Goal: Task Accomplishment & Management: Use online tool/utility

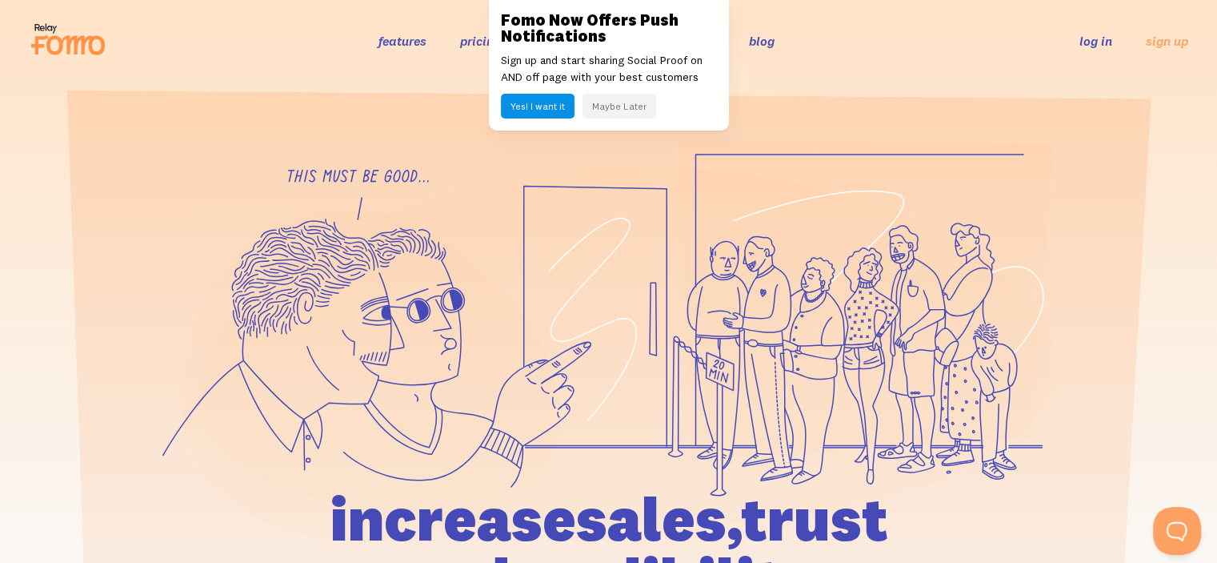
click at [625, 111] on button "Maybe Later" at bounding box center [620, 106] width 74 height 25
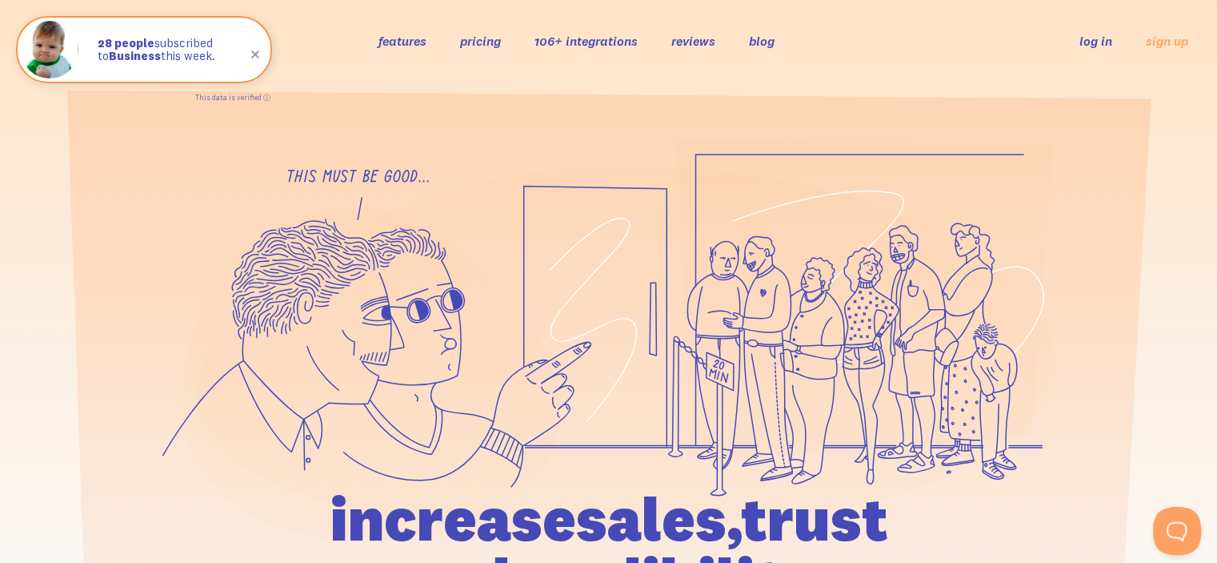
click at [1093, 38] on link "log in" at bounding box center [1096, 41] width 33 height 16
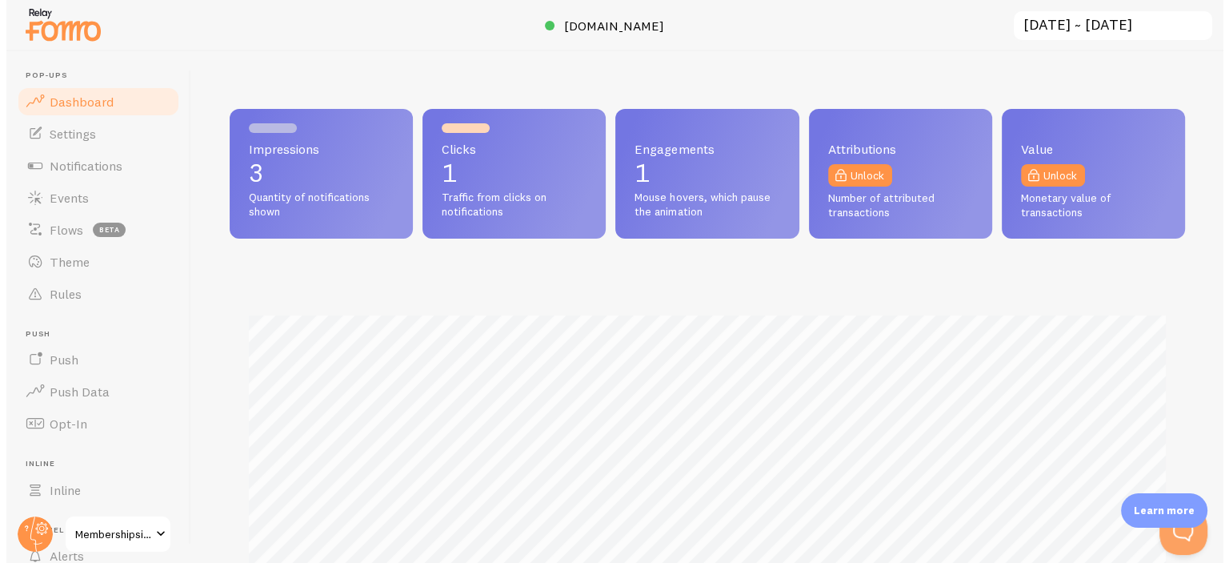
scroll to position [420, 955]
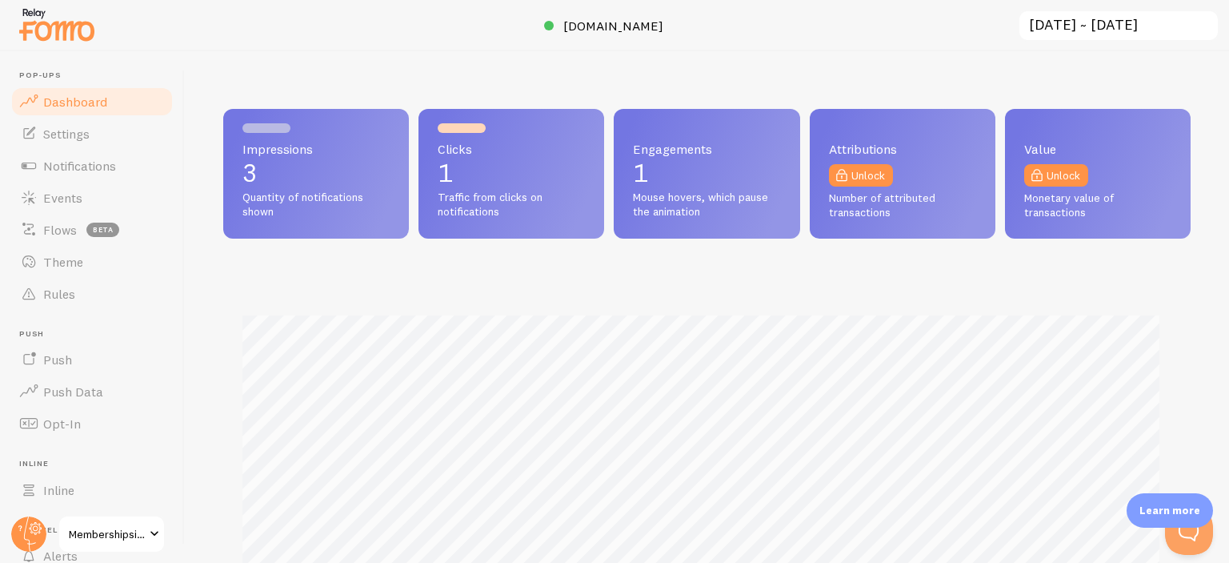
click at [274, 198] on span "Quantity of notifications shown" at bounding box center [315, 204] width 147 height 28
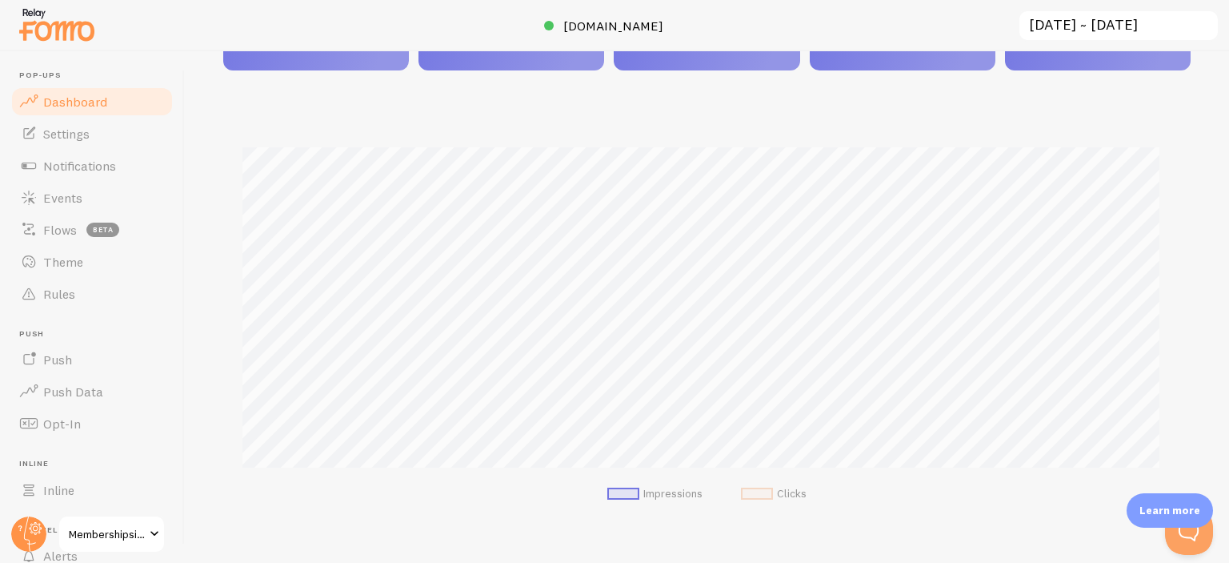
scroll to position [160, 0]
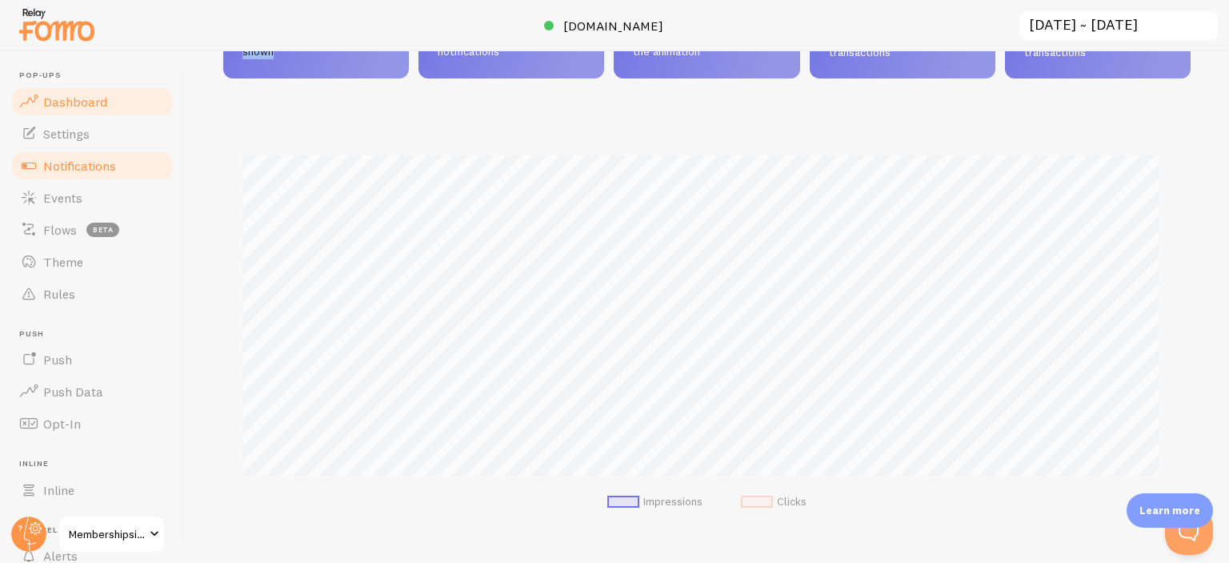
click at [104, 165] on span "Notifications" at bounding box center [79, 166] width 73 height 16
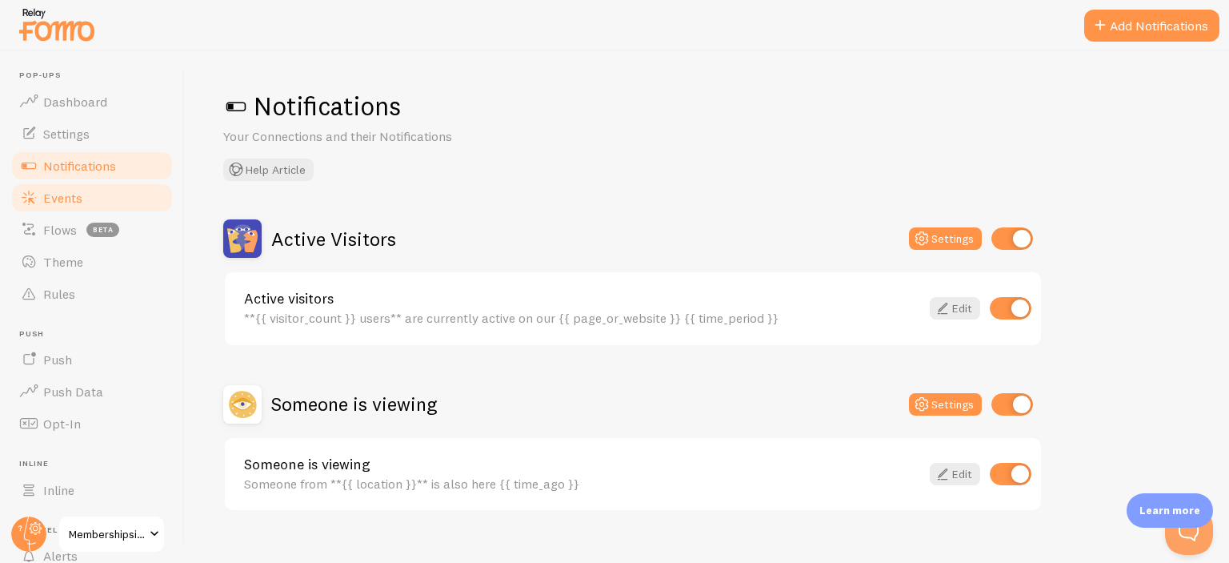
click at [81, 190] on span "Events" at bounding box center [62, 198] width 39 height 16
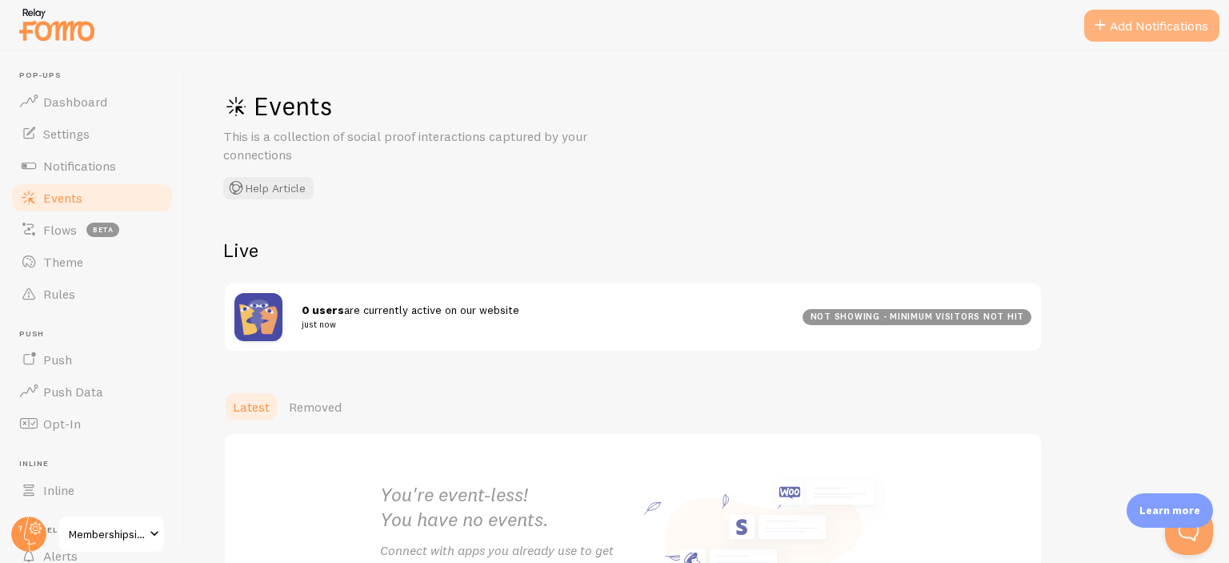
click at [1140, 23] on button "Add Notifications" at bounding box center [1151, 26] width 135 height 32
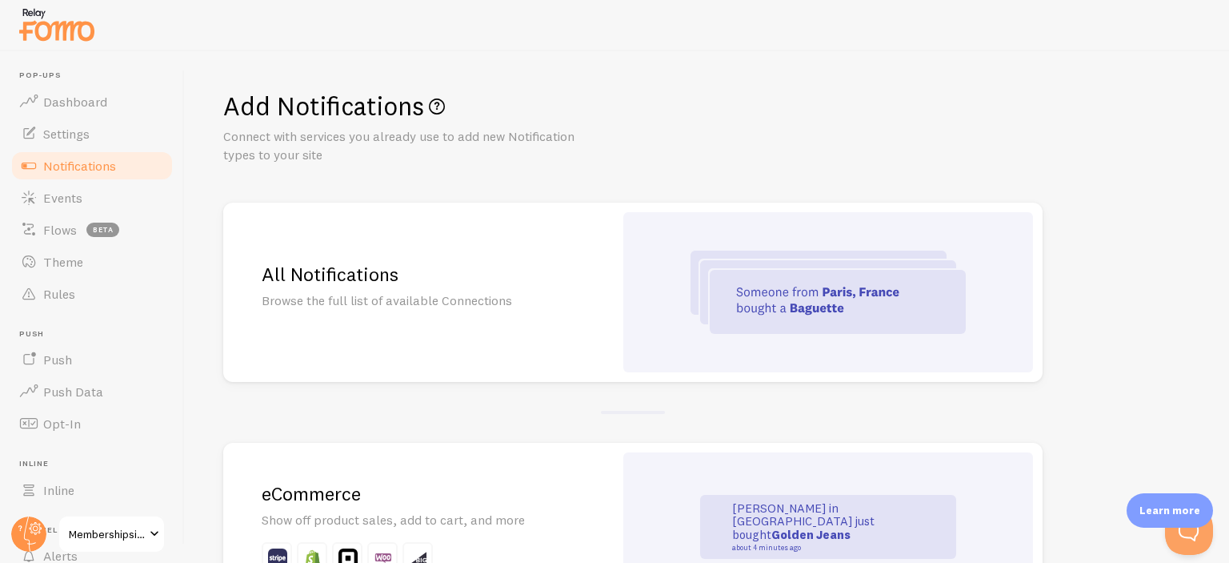
click at [665, 304] on div at bounding box center [828, 292] width 410 height 160
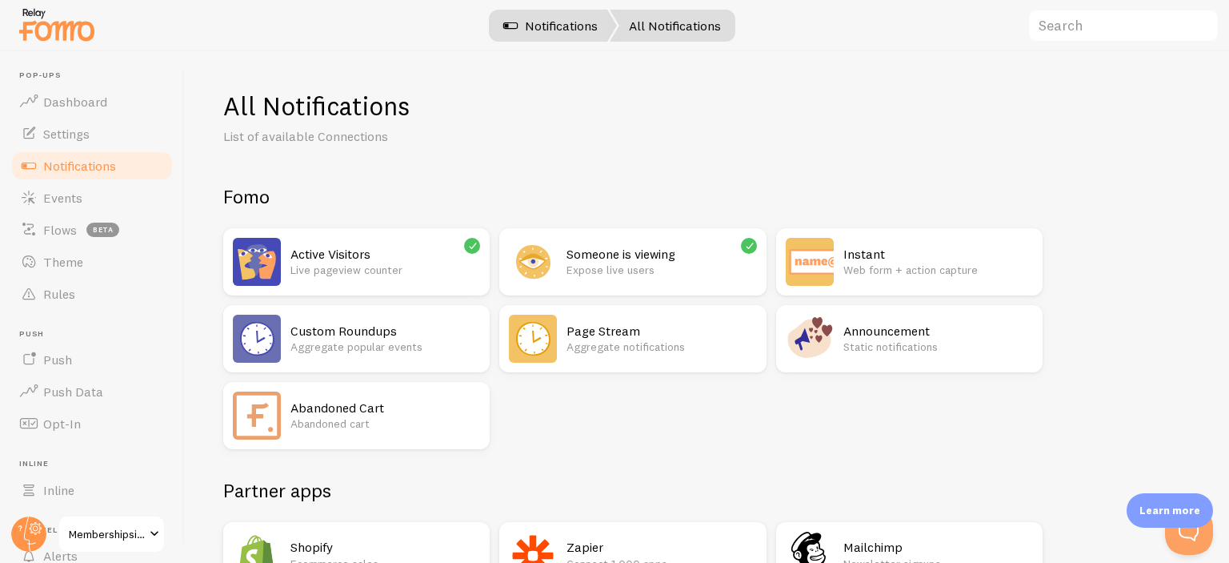
click at [567, 25] on link "Notifications" at bounding box center [550, 26] width 133 height 32
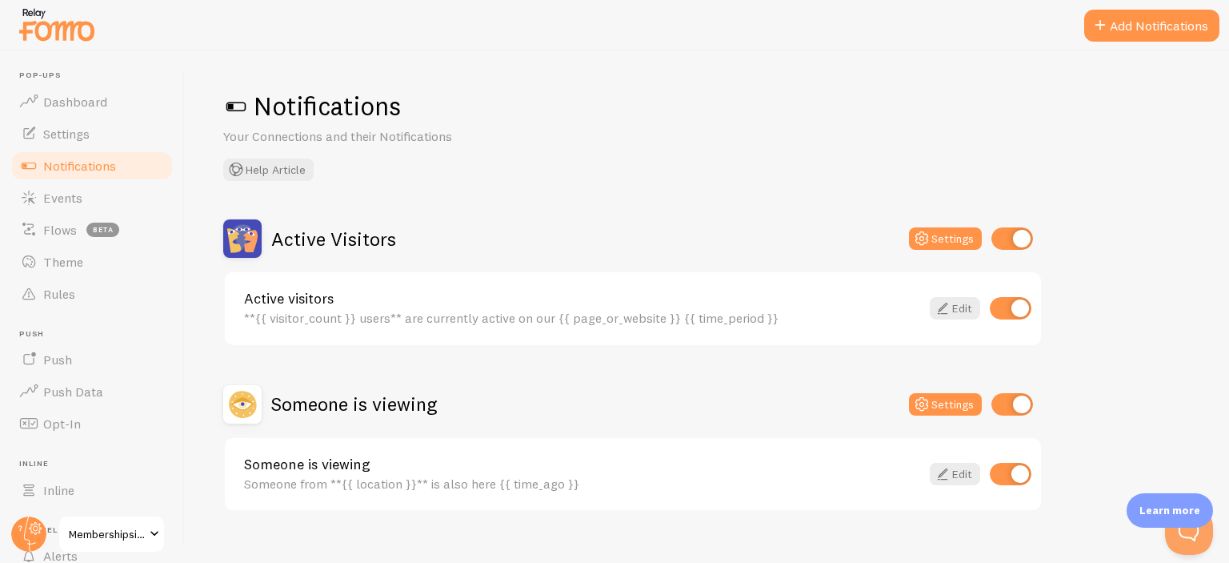
scroll to position [24, 0]
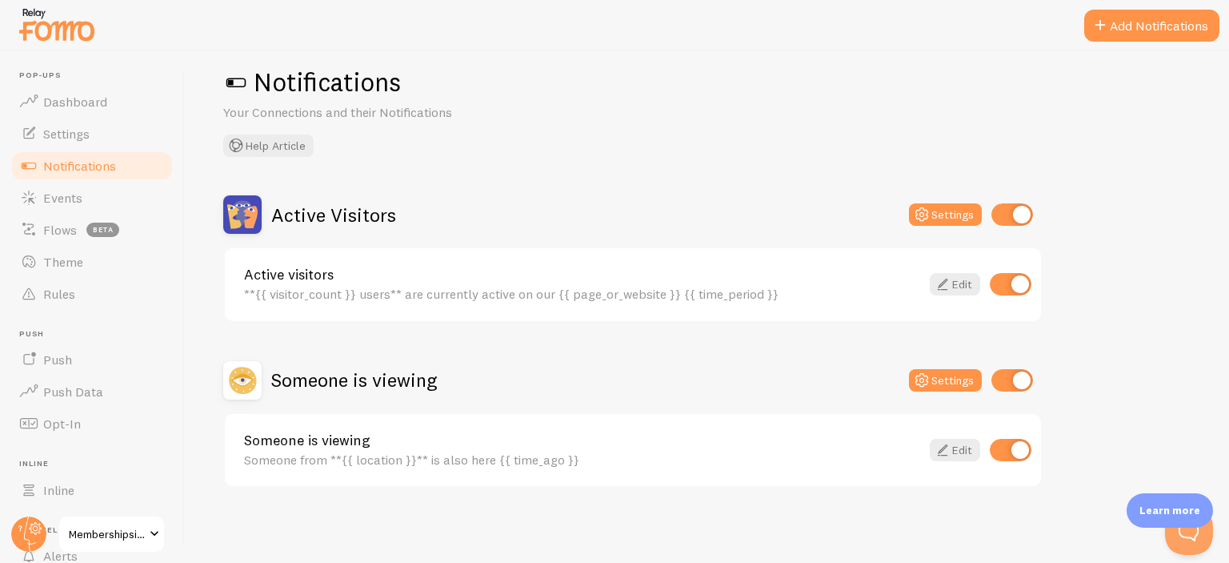
click at [94, 174] on link "Notifications" at bounding box center [92, 166] width 165 height 32
click at [1127, 25] on button "Add Notifications" at bounding box center [1151, 26] width 135 height 32
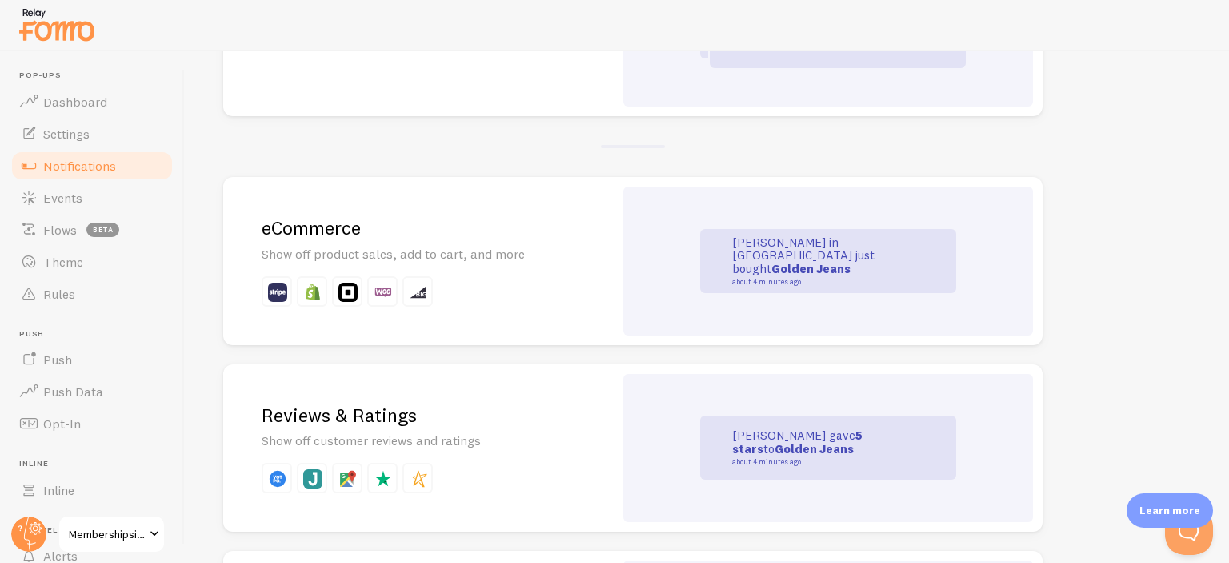
scroll to position [266, 0]
click at [579, 226] on div "eCommerce Show off product sales, add to cart, and more" at bounding box center [418, 260] width 391 height 168
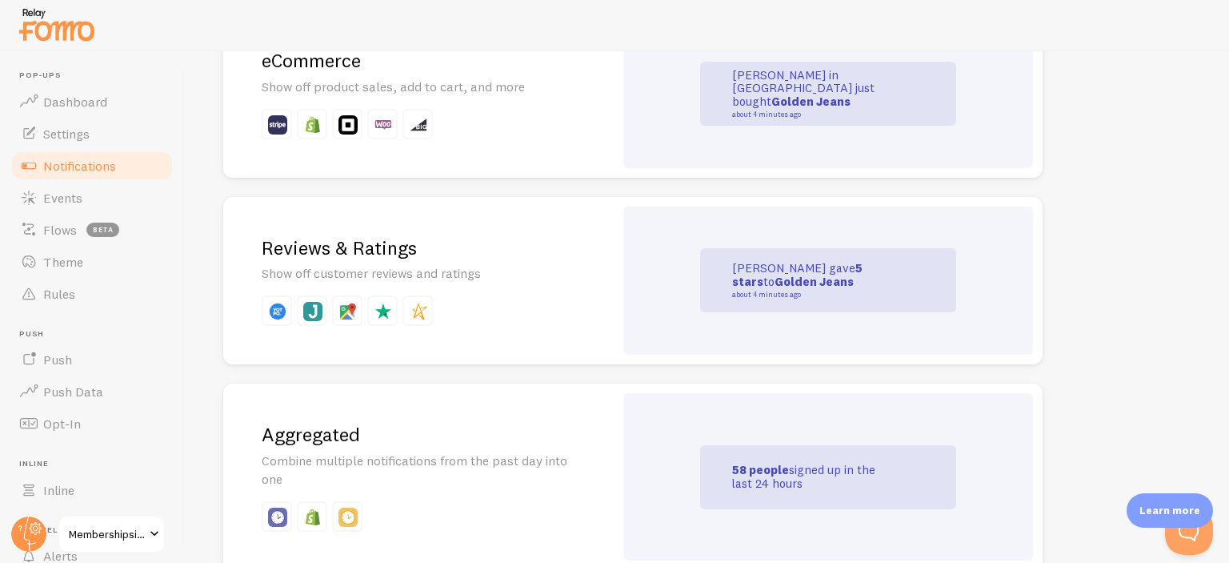
scroll to position [439, 0]
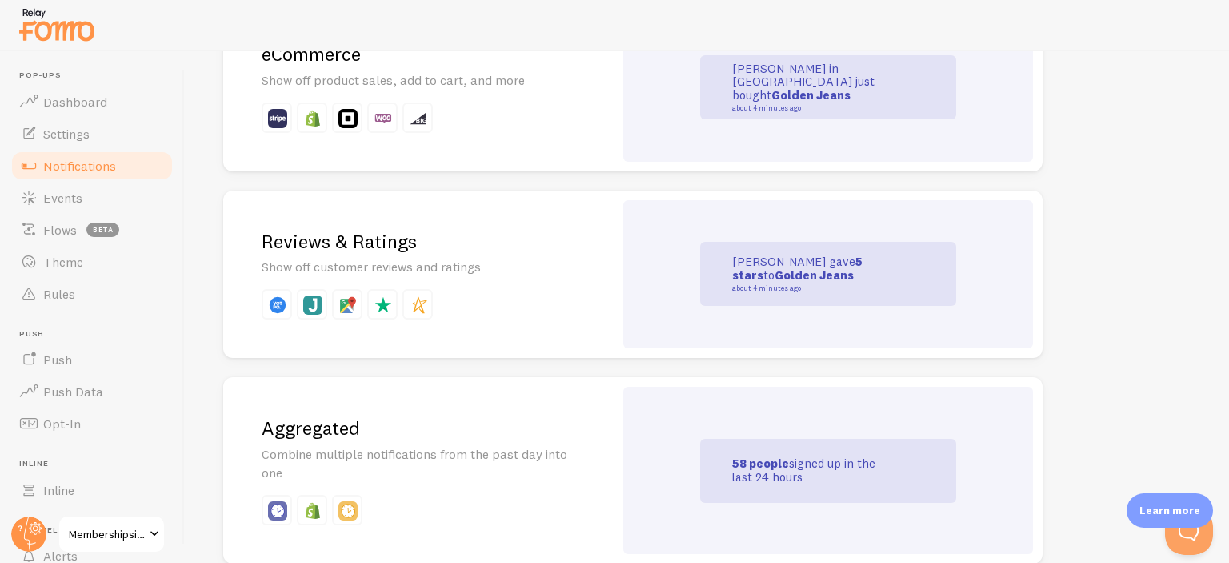
click at [431, 285] on div "Reviews & Ratings Show off customer reviews and ratings" at bounding box center [418, 274] width 391 height 168
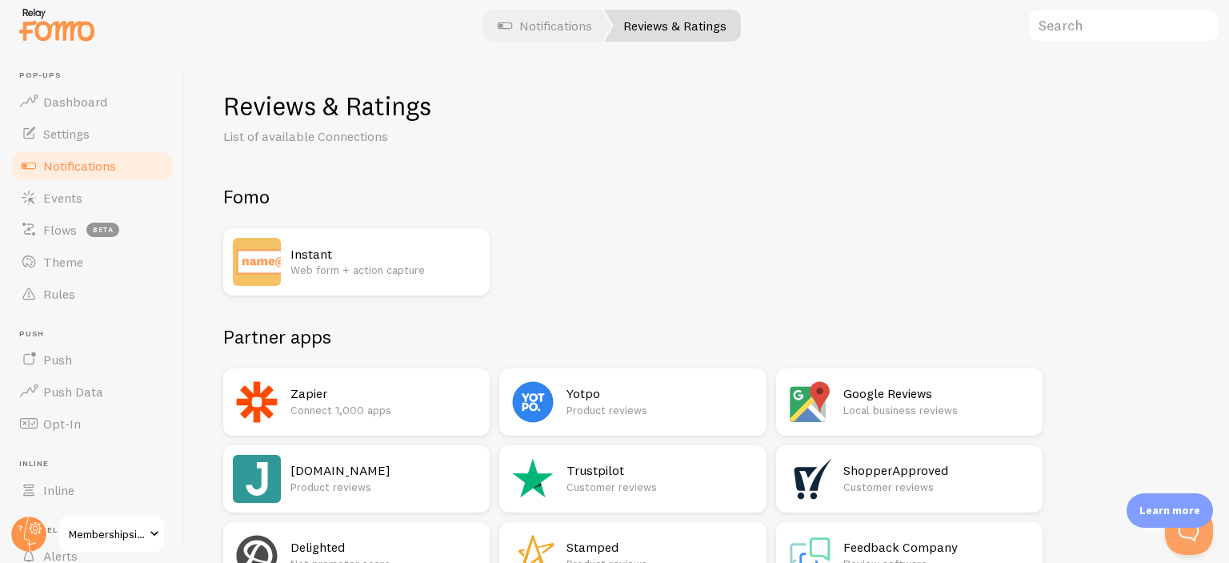
click at [298, 267] on p "Web form + action capture" at bounding box center [385, 270] width 190 height 16
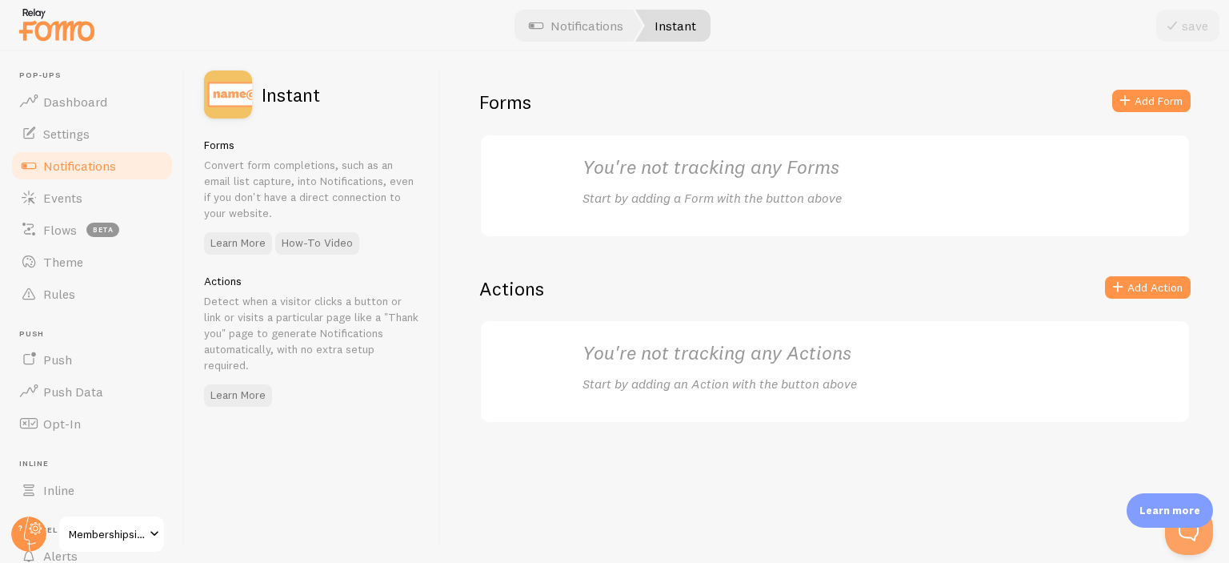
click at [723, 174] on h2 "You're not tracking any Forms" at bounding box center [836, 166] width 506 height 25
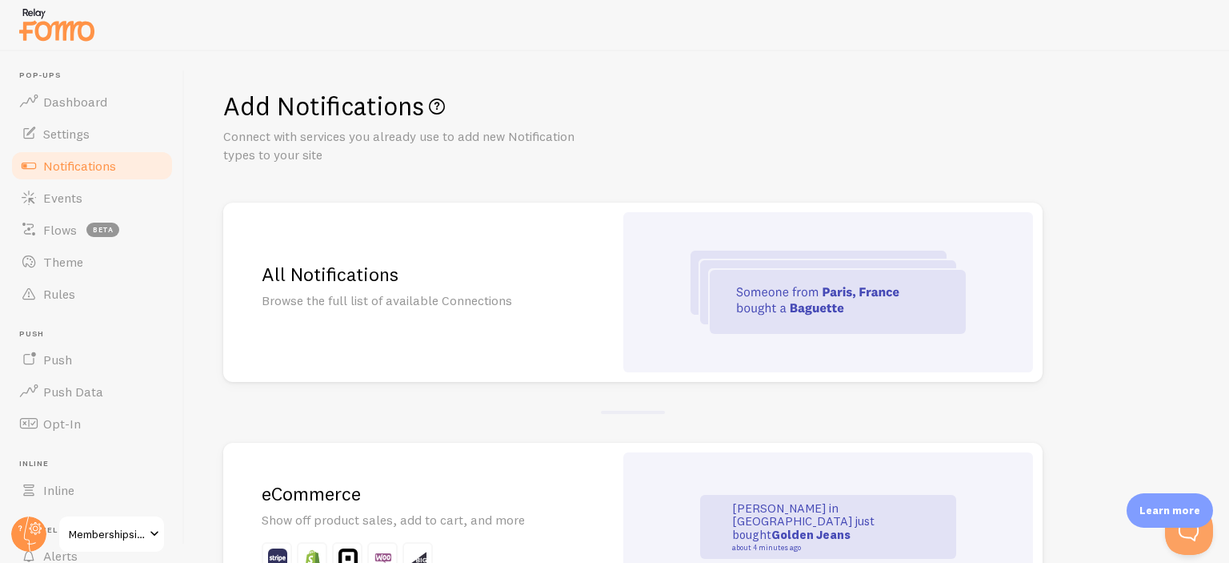
click at [770, 331] on img at bounding box center [828, 291] width 275 height 83
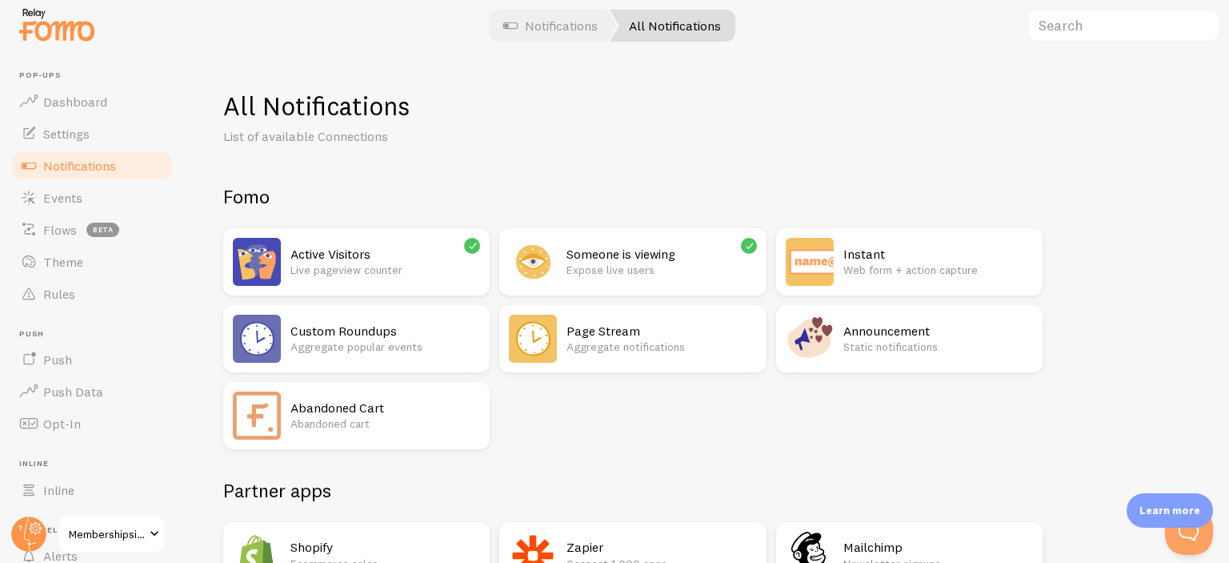
click at [736, 417] on div "Active Visitors Live pageview counter Someone is viewing Expose live users Inst…" at bounding box center [632, 338] width 819 height 221
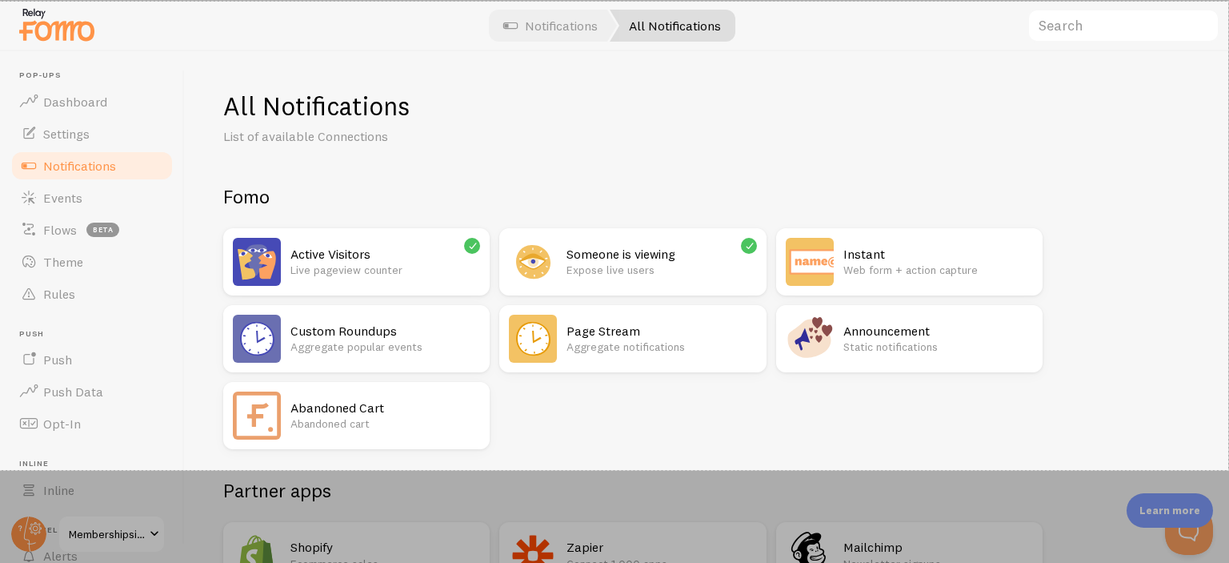
drag, startPoint x: 0, startPoint y: 2, endPoint x: 1228, endPoint y: 470, distance: 1314.6
click at [1228, 470] on div "1535 X 585" at bounding box center [614, 281] width 1229 height 563
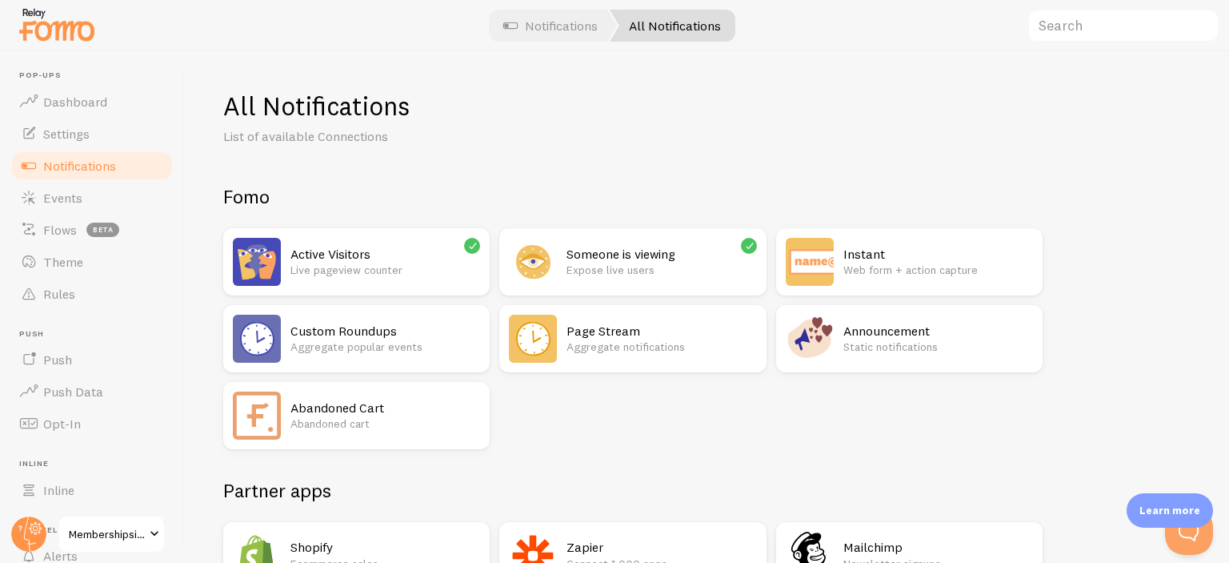
click at [259, 114] on h1 "All Notifications" at bounding box center [707, 106] width 968 height 33
click at [347, 130] on p "List of available Connections" at bounding box center [415, 136] width 384 height 18
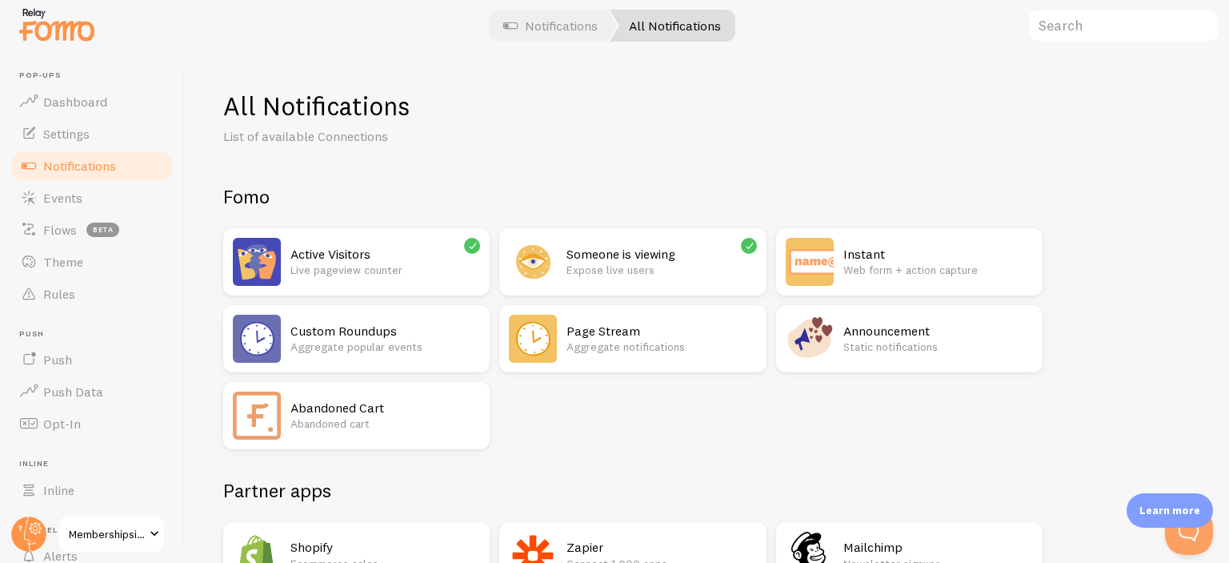
click at [1181, 160] on div "All Notifications List of available Connections Fomo Active Visitors Live pagev…" at bounding box center [707, 306] width 1044 height 511
click at [274, 106] on h1 "All Notifications" at bounding box center [707, 106] width 968 height 33
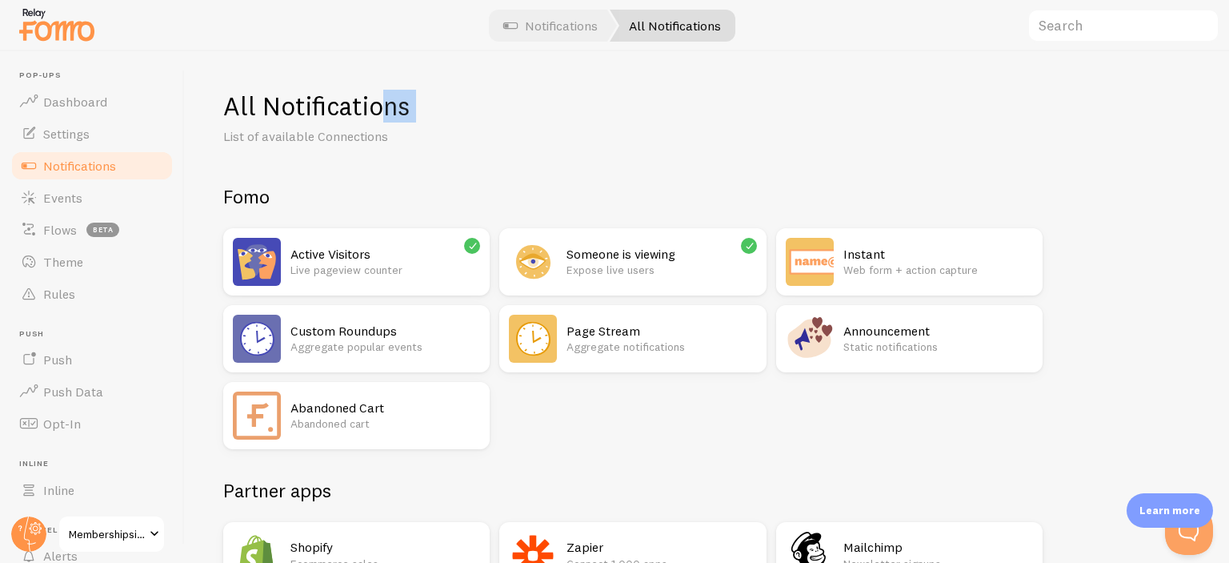
click at [74, 167] on span "Notifications" at bounding box center [79, 166] width 73 height 16
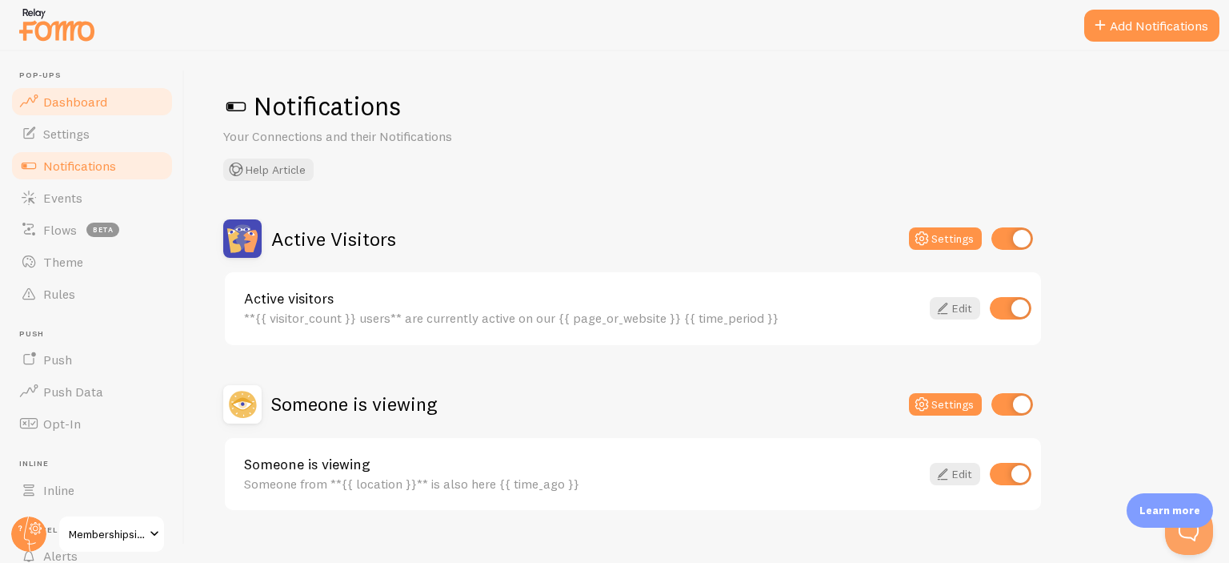
click at [68, 107] on span "Dashboard" at bounding box center [75, 102] width 64 height 16
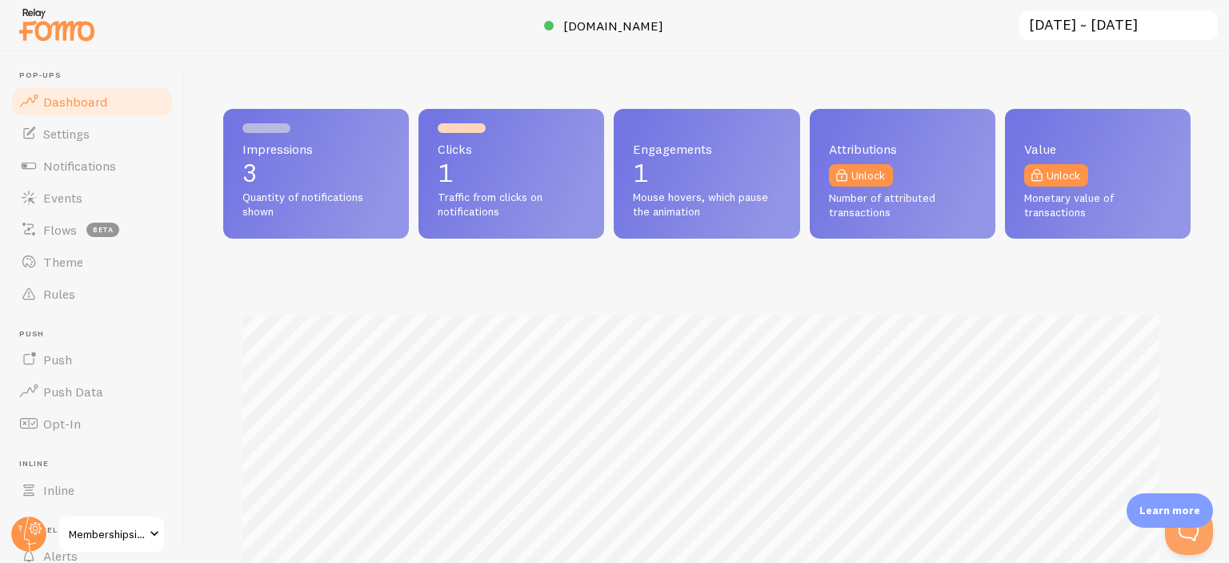
scroll to position [420, 955]
click at [89, 134] on span "Settings" at bounding box center [66, 134] width 46 height 16
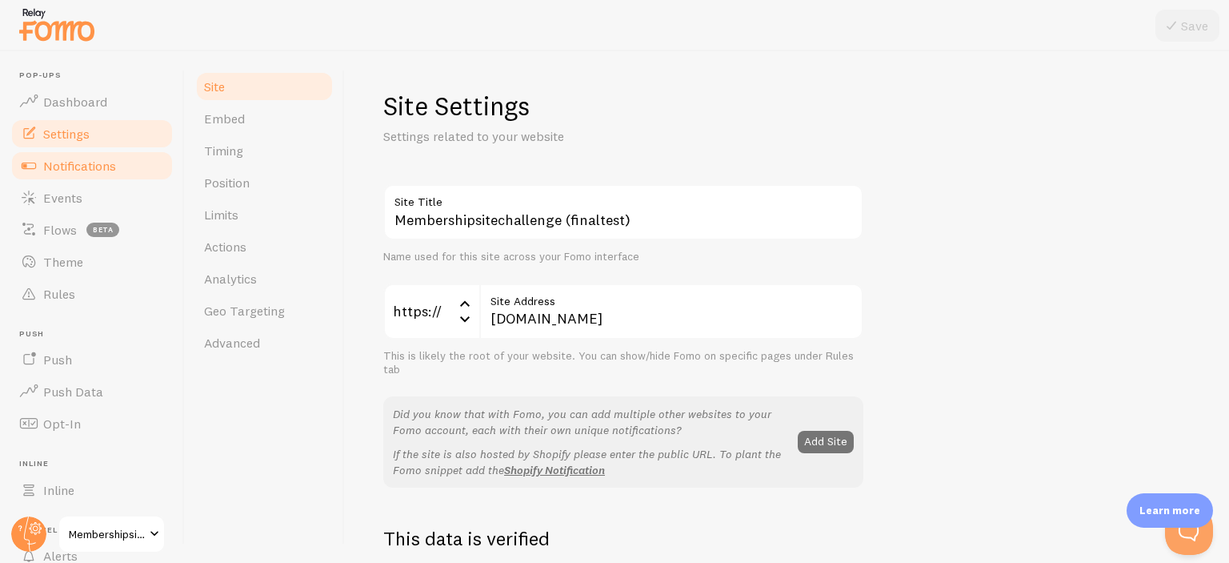
click at [69, 167] on span "Notifications" at bounding box center [79, 166] width 73 height 16
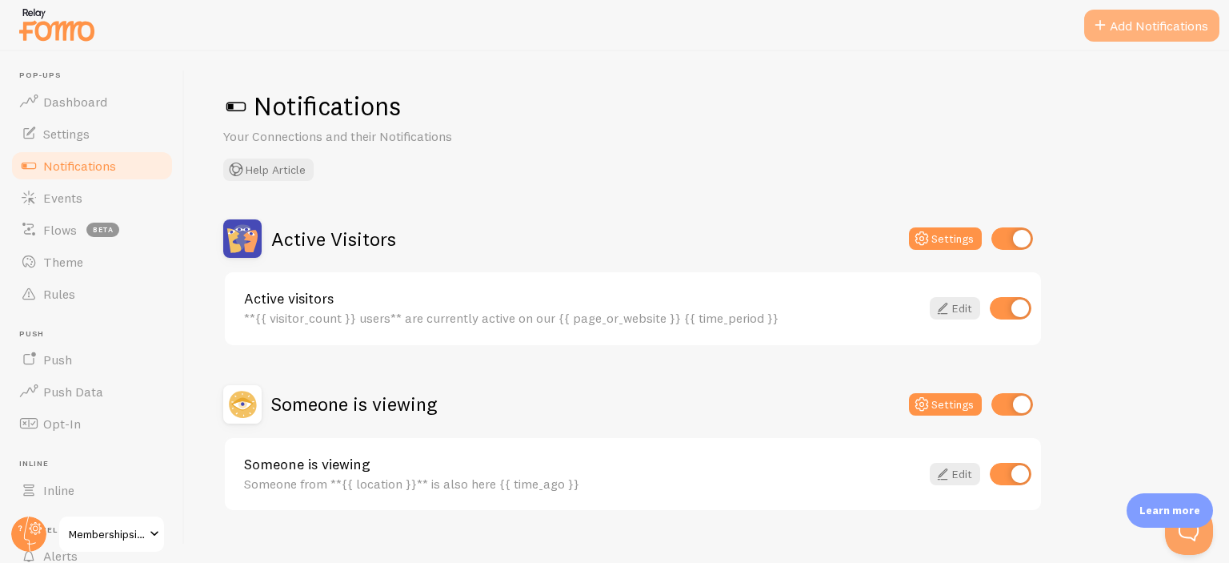
click at [1153, 33] on button "Add Notifications" at bounding box center [1151, 26] width 135 height 32
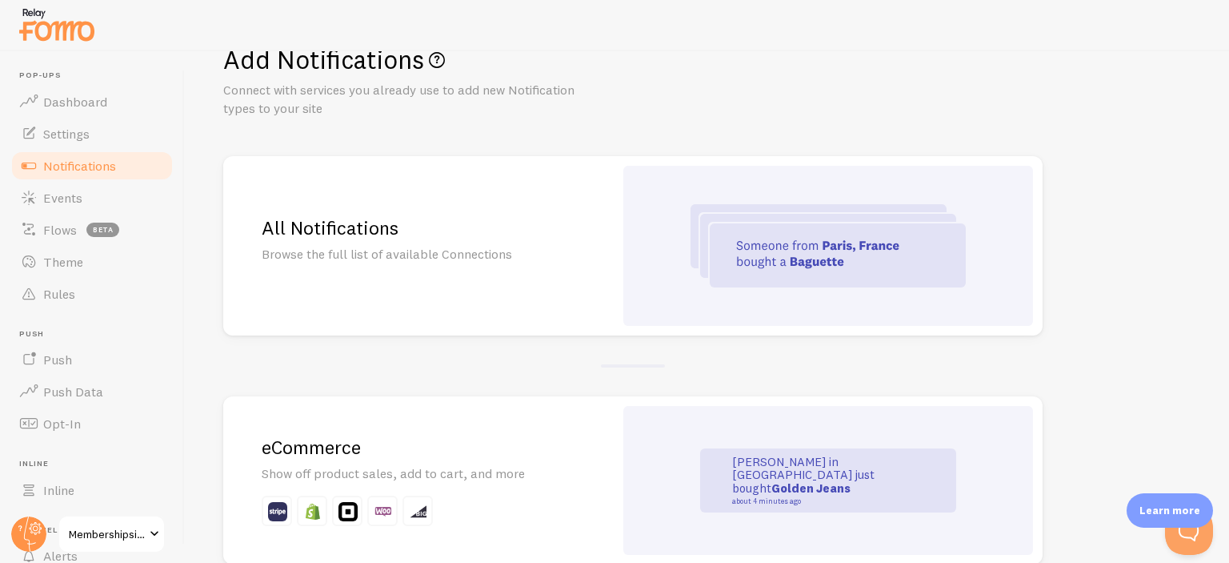
scroll to position [53, 0]
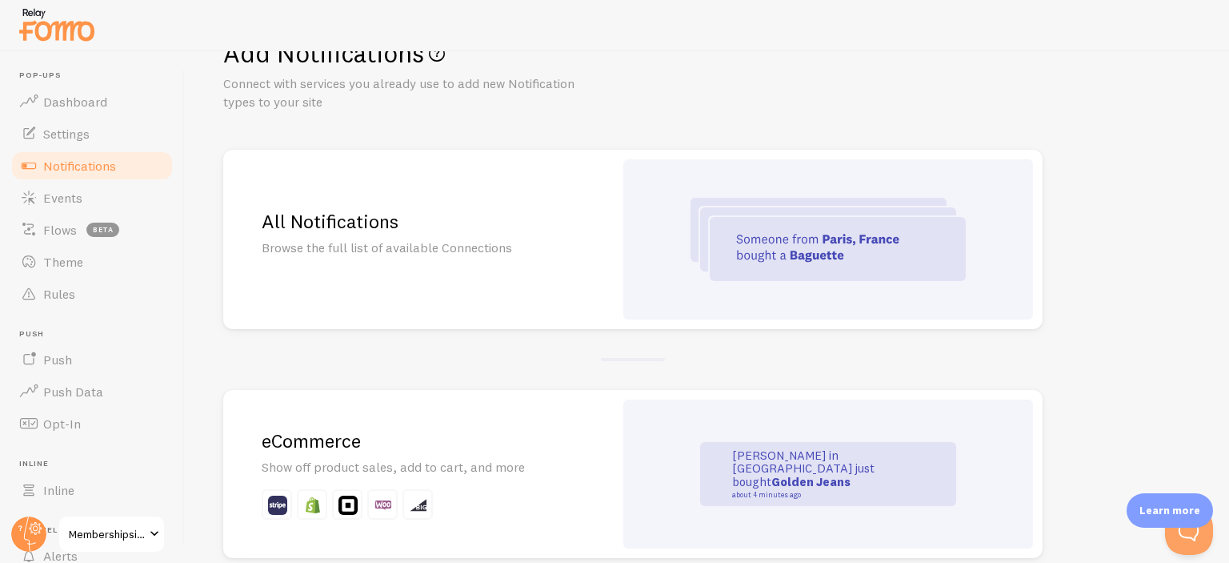
click at [538, 262] on div "All Notifications Browse the full list of available Connections" at bounding box center [418, 239] width 391 height 179
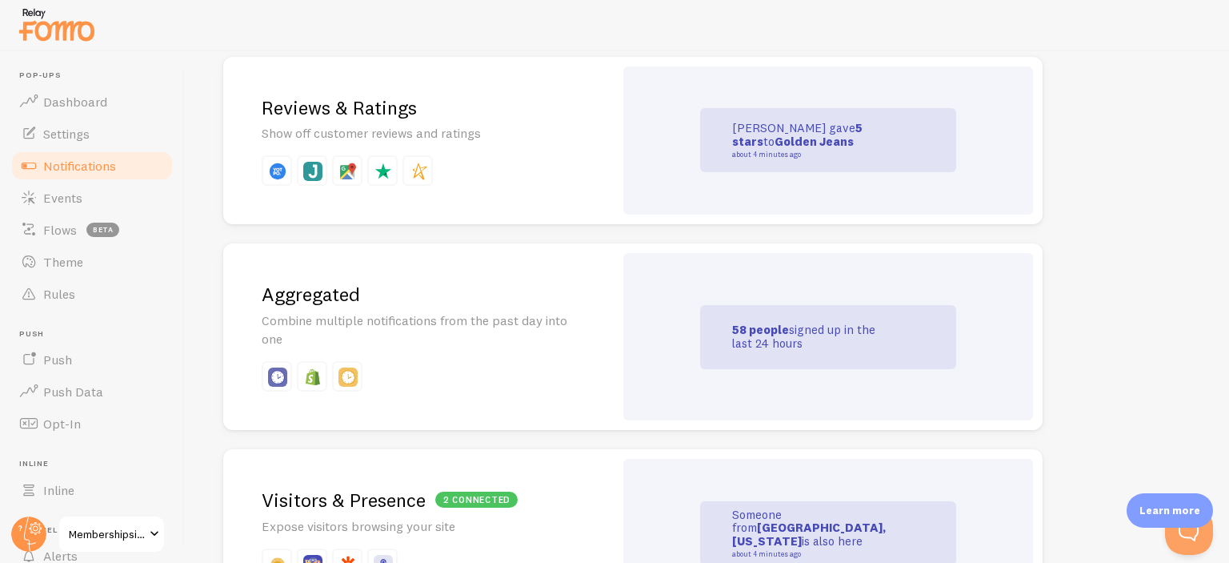
scroll to position [573, 0]
click at [595, 141] on div "Reviews & Ratings Show off customer reviews and ratings" at bounding box center [418, 141] width 391 height 168
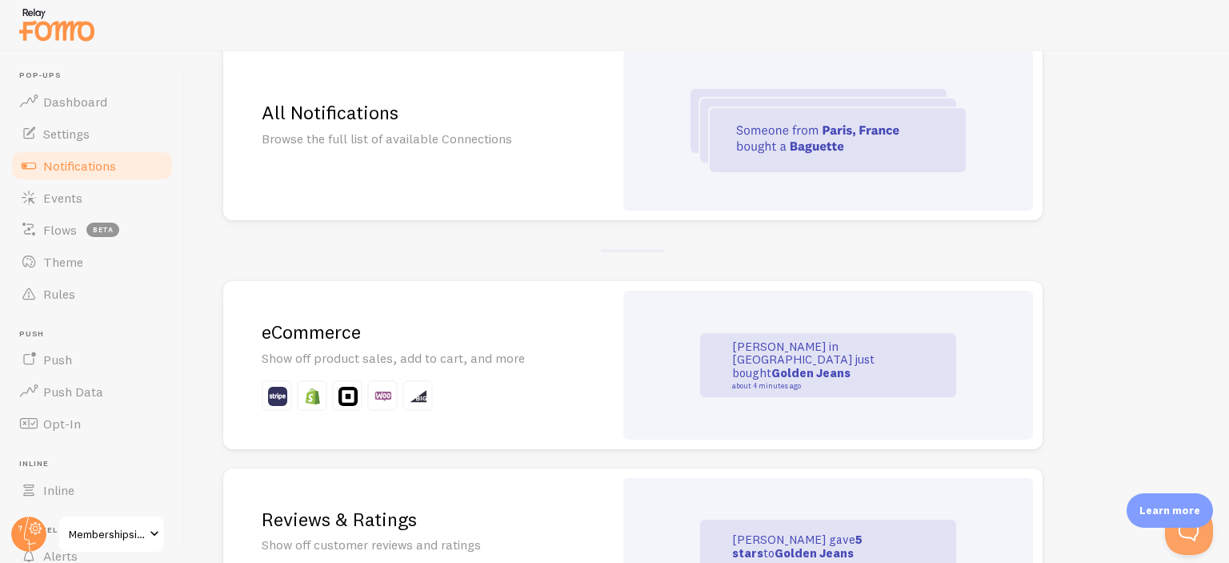
scroll to position [240, 0]
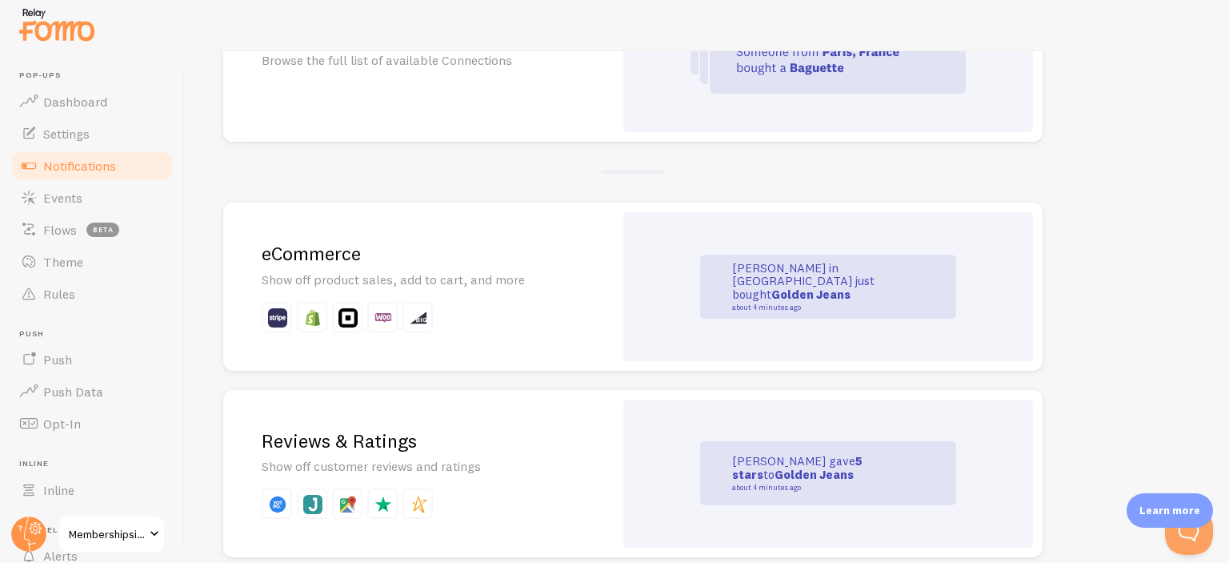
click at [479, 293] on div "eCommerce Show off product sales, add to cart, and more" at bounding box center [418, 286] width 391 height 168
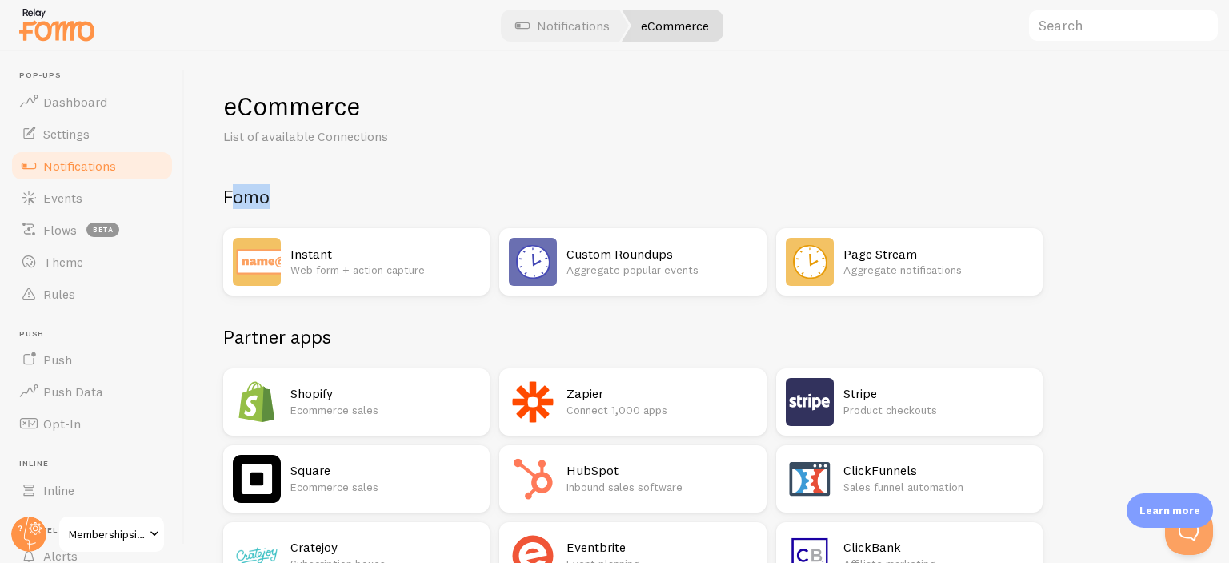
drag, startPoint x: 237, startPoint y: 194, endPoint x: 537, endPoint y: 191, distance: 300.1
click at [537, 191] on h2 "Fomo" at bounding box center [632, 196] width 819 height 25
click at [403, 263] on p "Web form + action capture" at bounding box center [385, 270] width 190 height 16
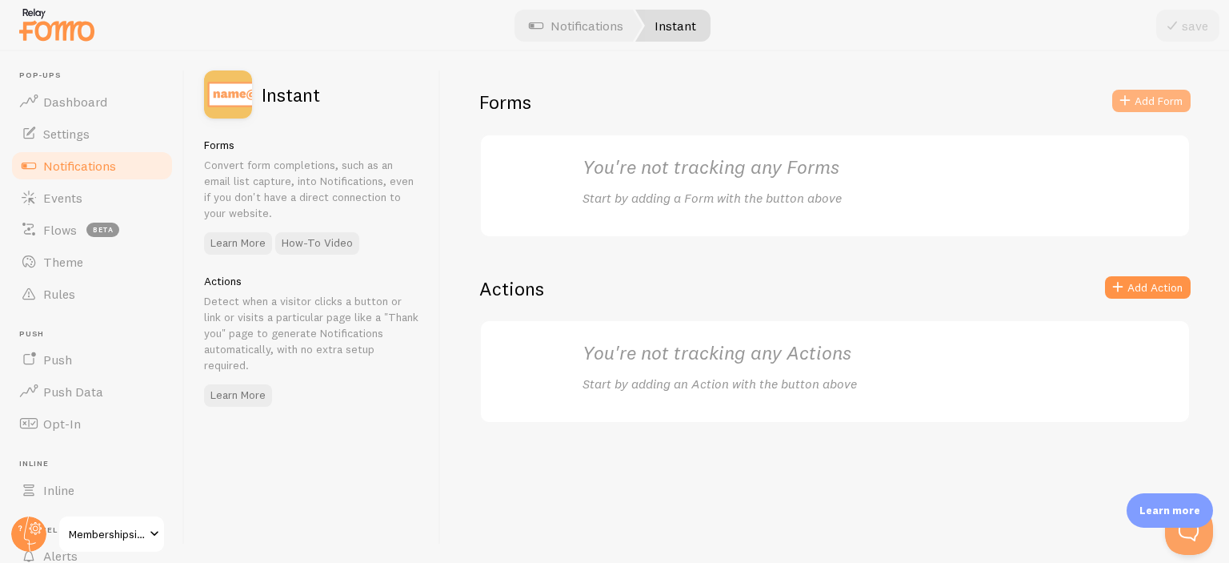
click at [1140, 102] on button "Add Form" at bounding box center [1151, 101] width 78 height 22
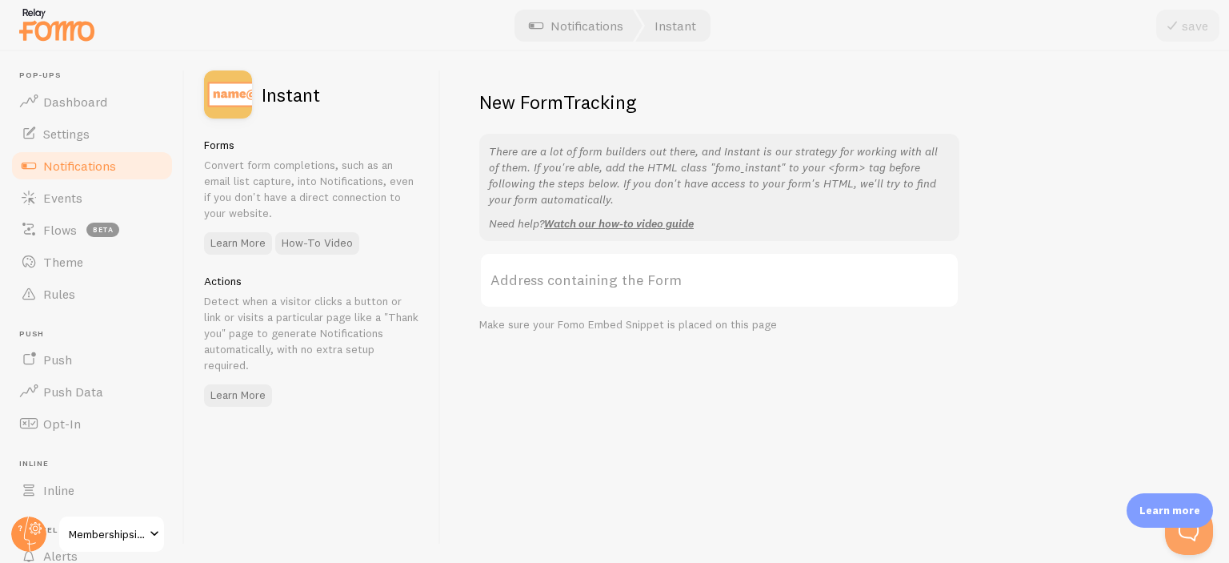
click at [616, 282] on label "Address containing the Form" at bounding box center [719, 280] width 480 height 56
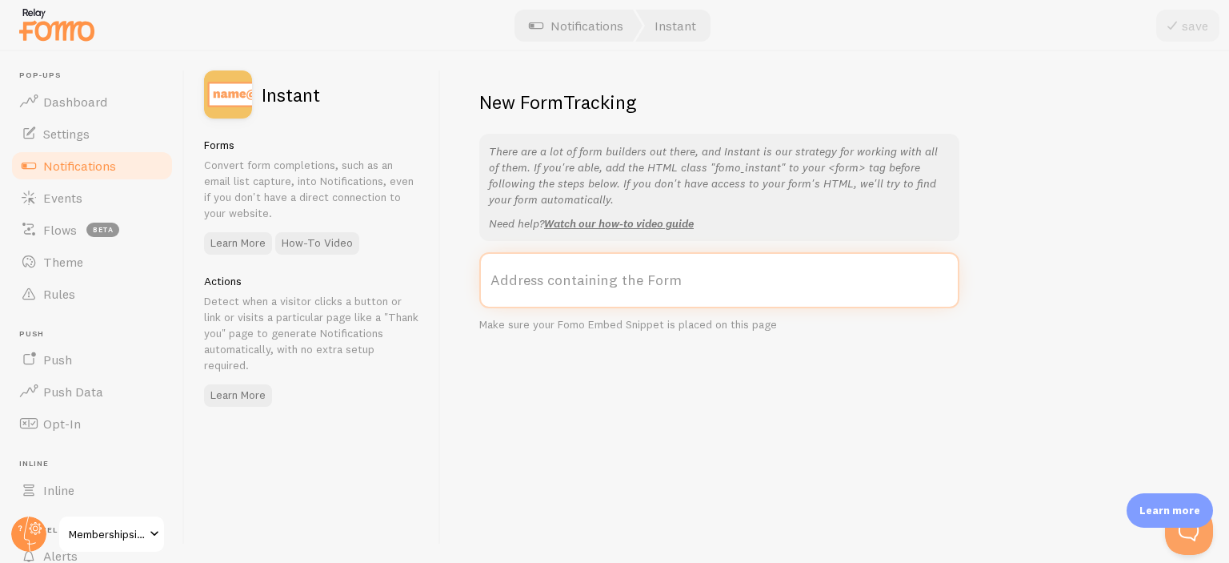
click at [616, 282] on input "Address containing the Form" at bounding box center [719, 280] width 480 height 56
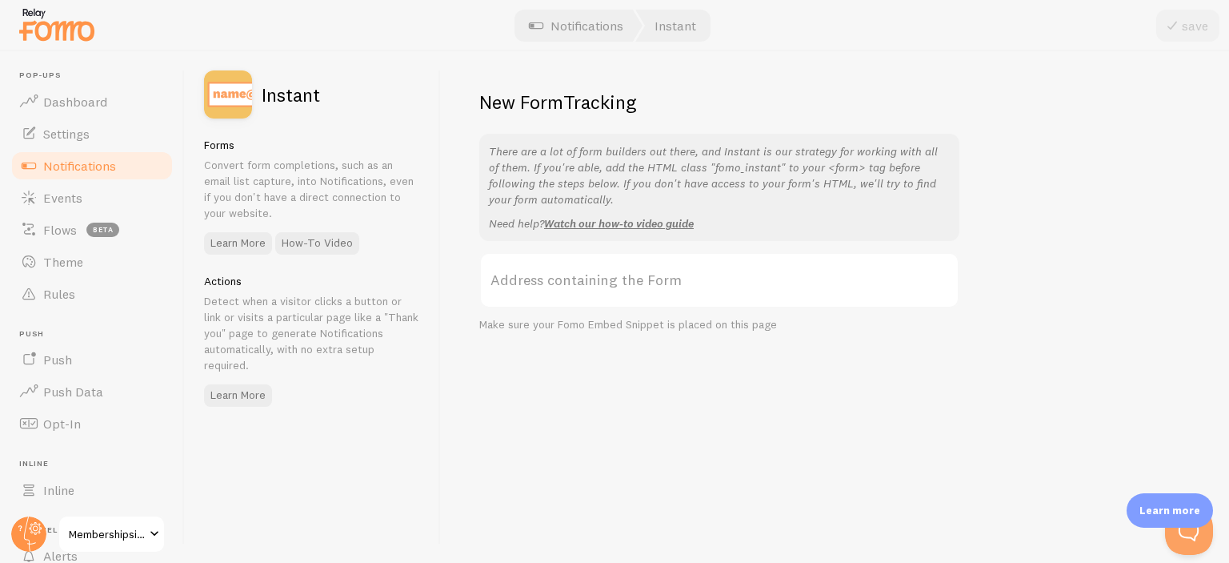
click at [616, 282] on label "Address containing the Form" at bounding box center [719, 280] width 480 height 56
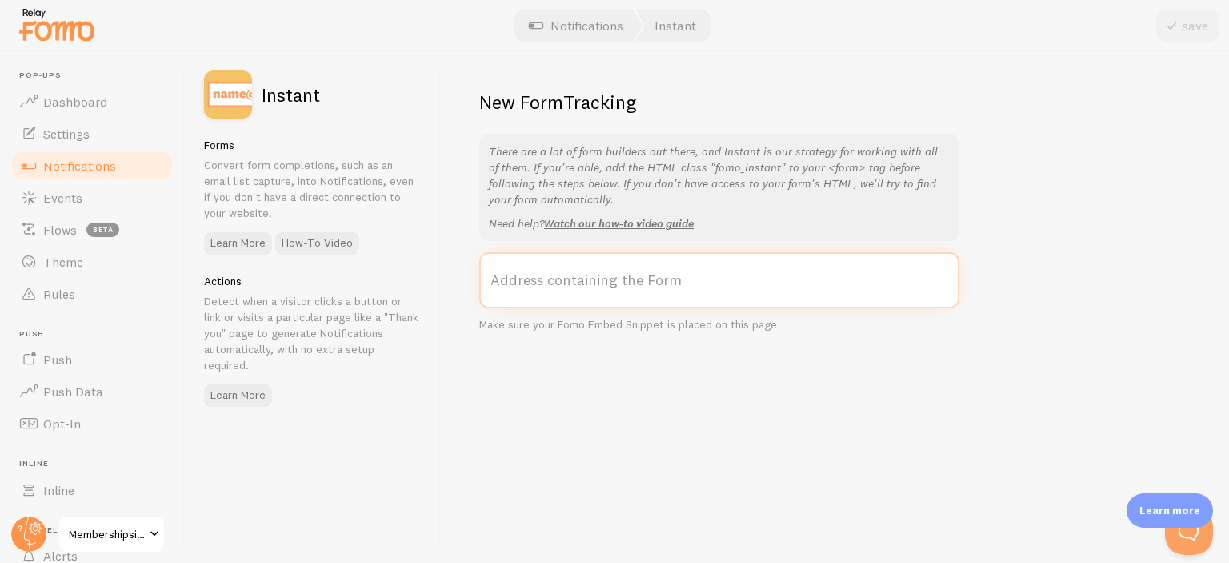
click at [616, 282] on input "Address containing the Form" at bounding box center [719, 280] width 480 height 56
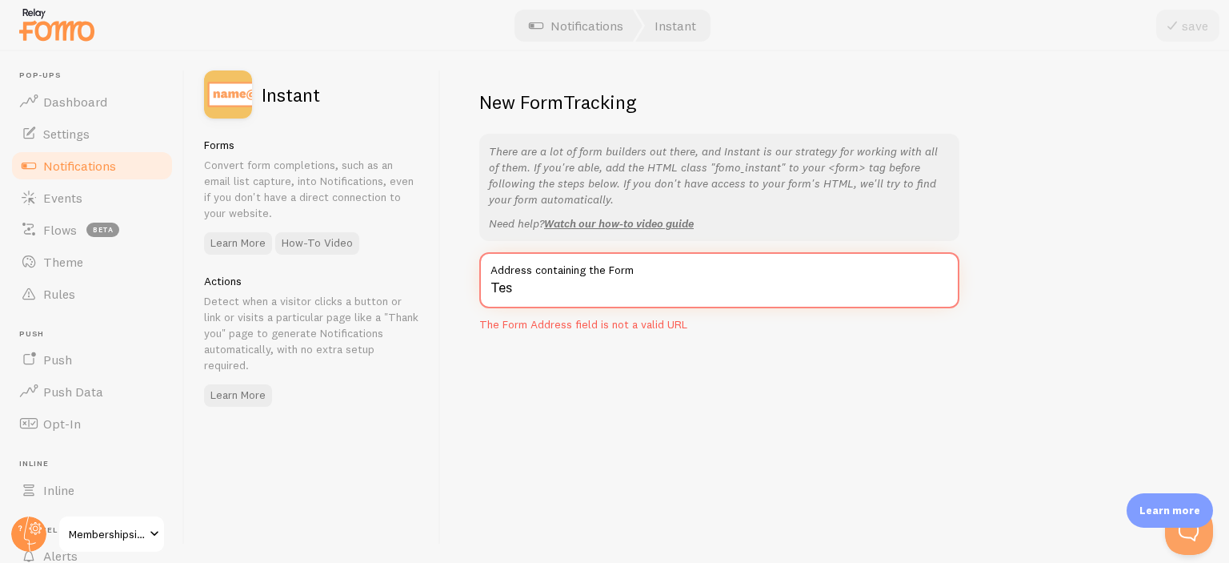
type input "Test"
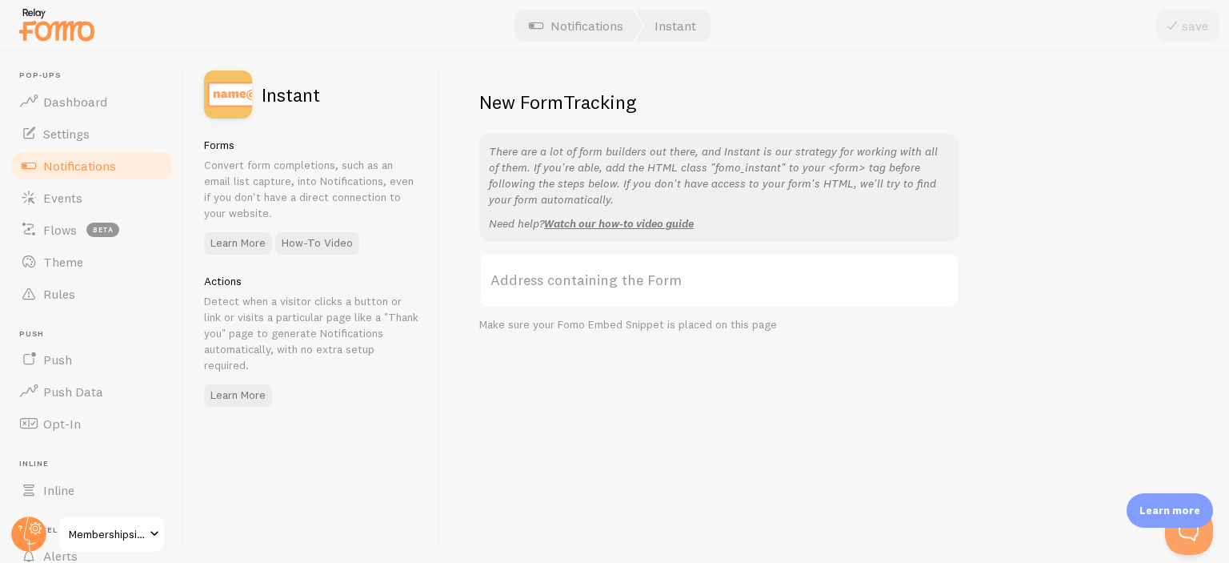
click at [543, 194] on p "There are a lot of form builders out there, and Instant is our strategy for wor…" at bounding box center [719, 175] width 461 height 64
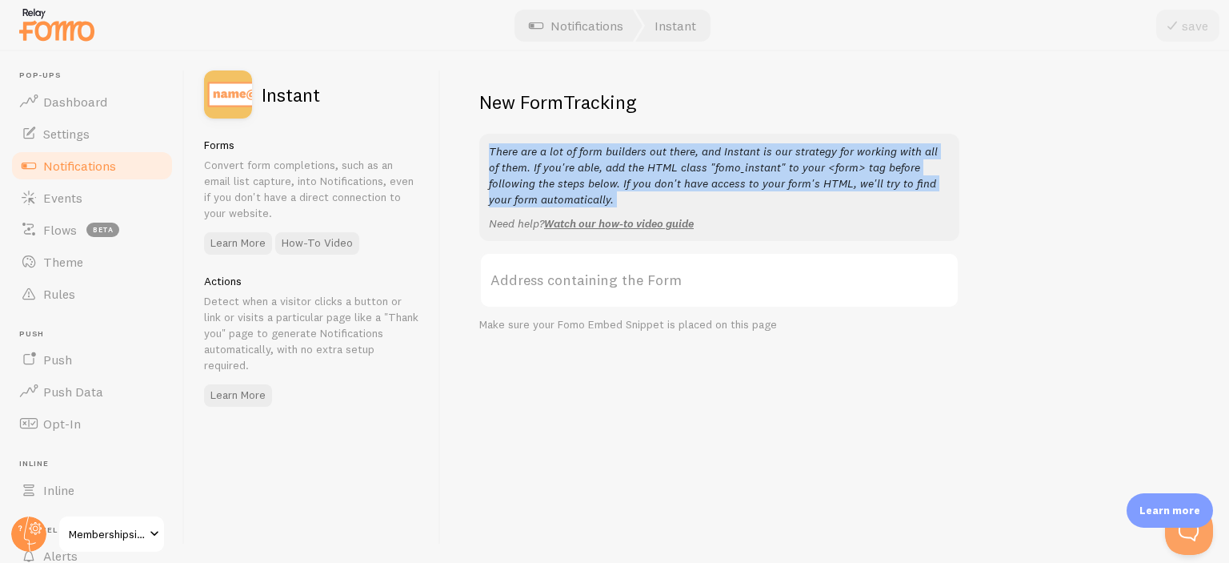
click at [543, 194] on p "There are a lot of form builders out there, and Instant is our strategy for wor…" at bounding box center [719, 175] width 461 height 64
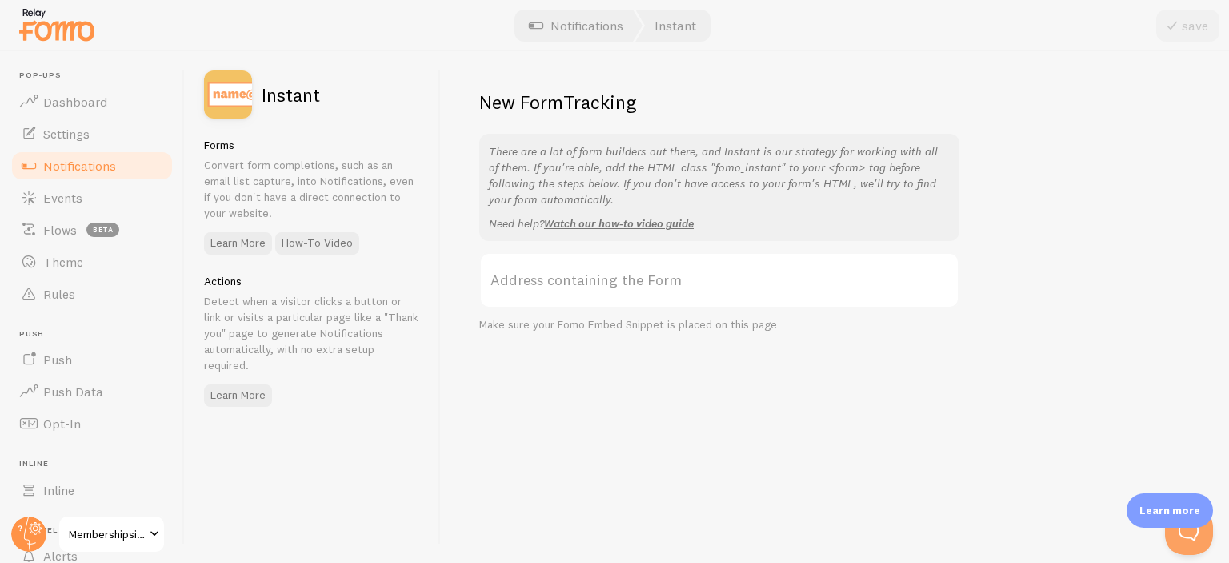
click at [543, 194] on p "There are a lot of form builders out there, and Instant is our strategy for wor…" at bounding box center [719, 175] width 461 height 64
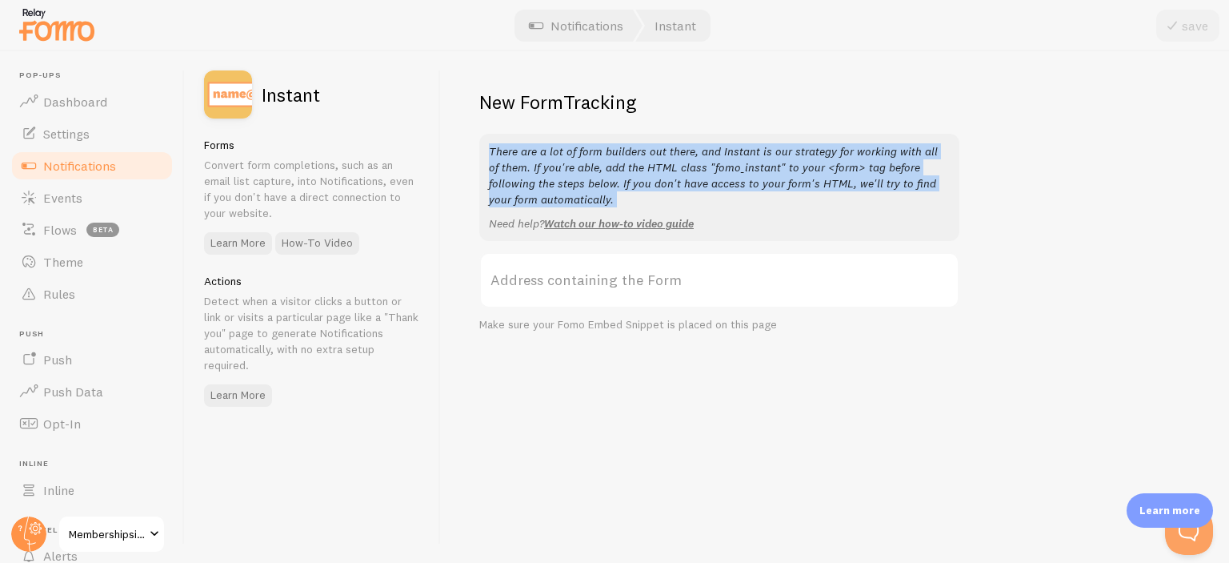
click at [569, 166] on p "There are a lot of form builders out there, and Instant is our strategy for wor…" at bounding box center [719, 175] width 461 height 64
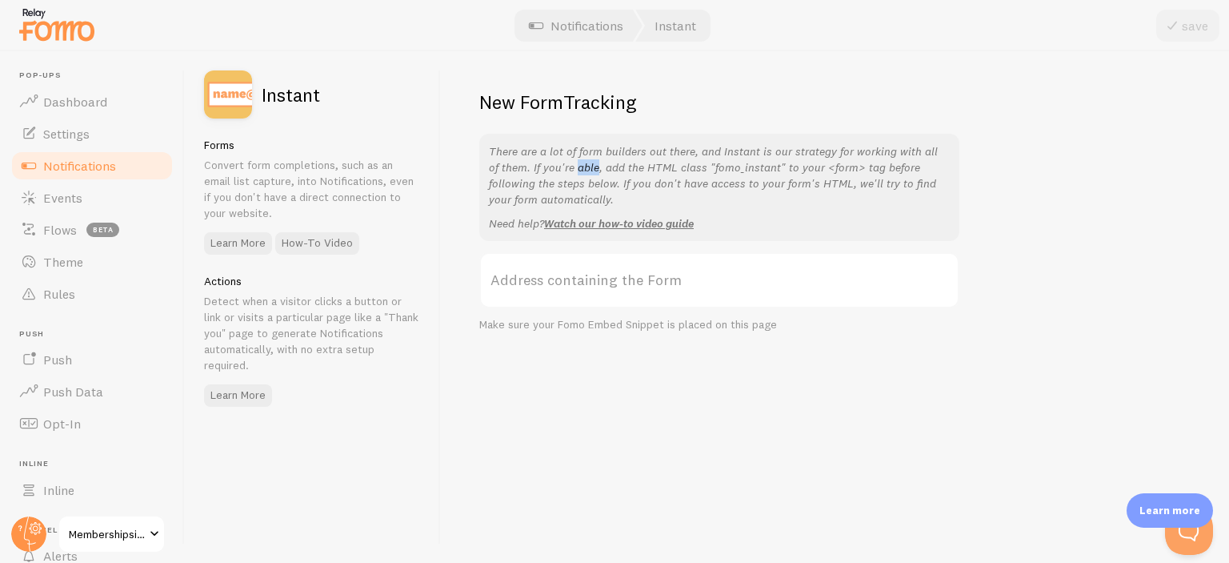
click at [569, 166] on p "There are a lot of form builders out there, and Instant is our strategy for wor…" at bounding box center [719, 175] width 461 height 64
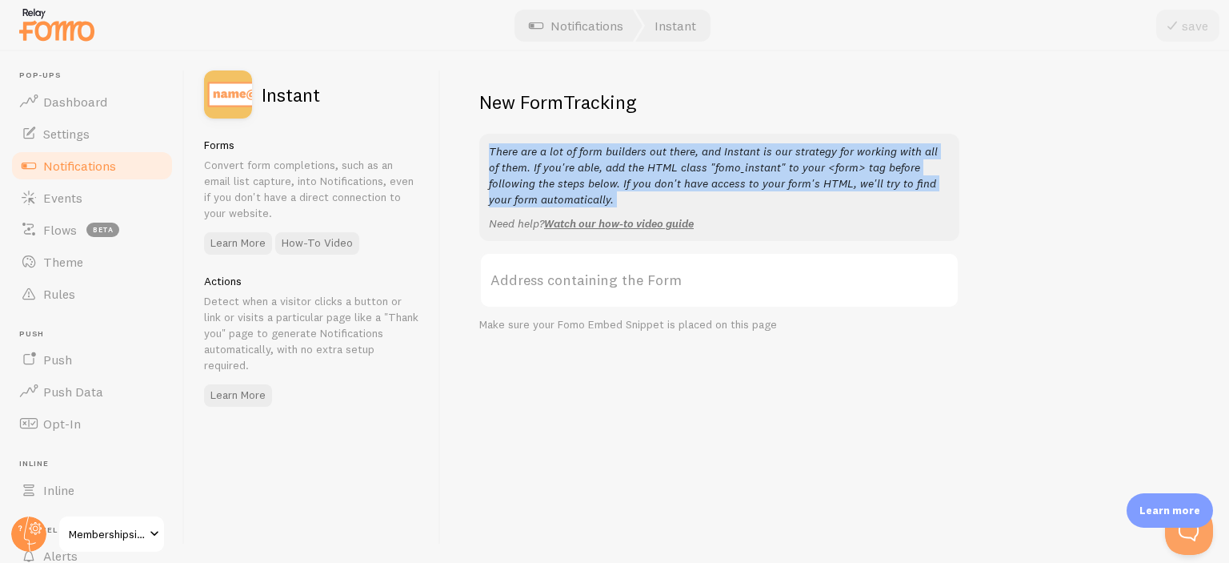
click at [614, 182] on p "There are a lot of form builders out there, and Instant is our strategy for wor…" at bounding box center [719, 175] width 461 height 64
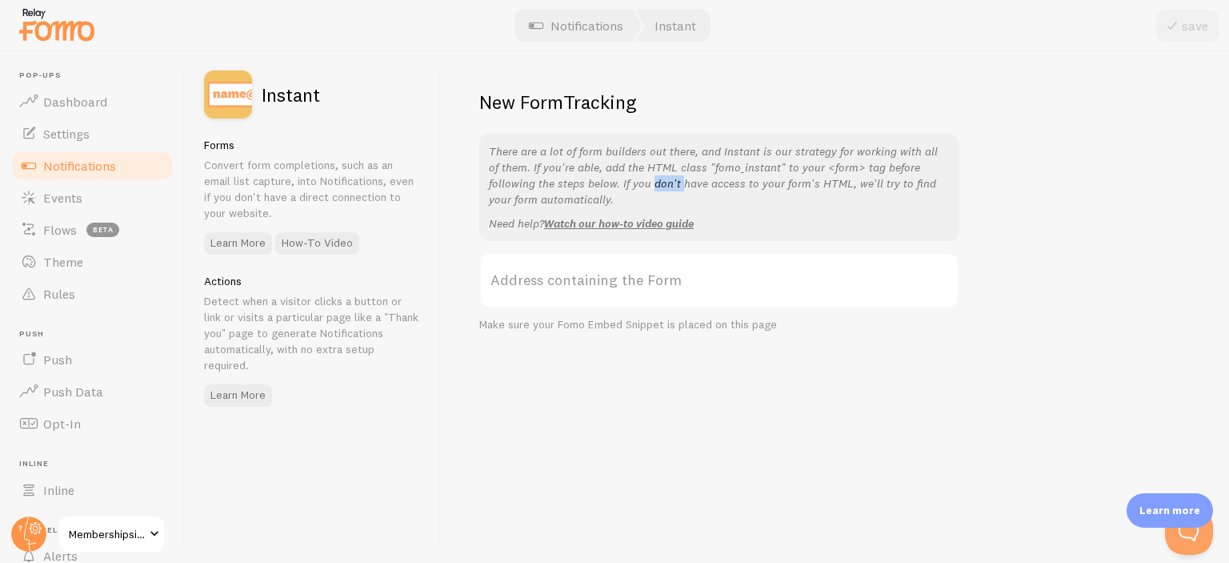
click at [704, 166] on p "There are a lot of form builders out there, and Instant is our strategy for wor…" at bounding box center [719, 175] width 461 height 64
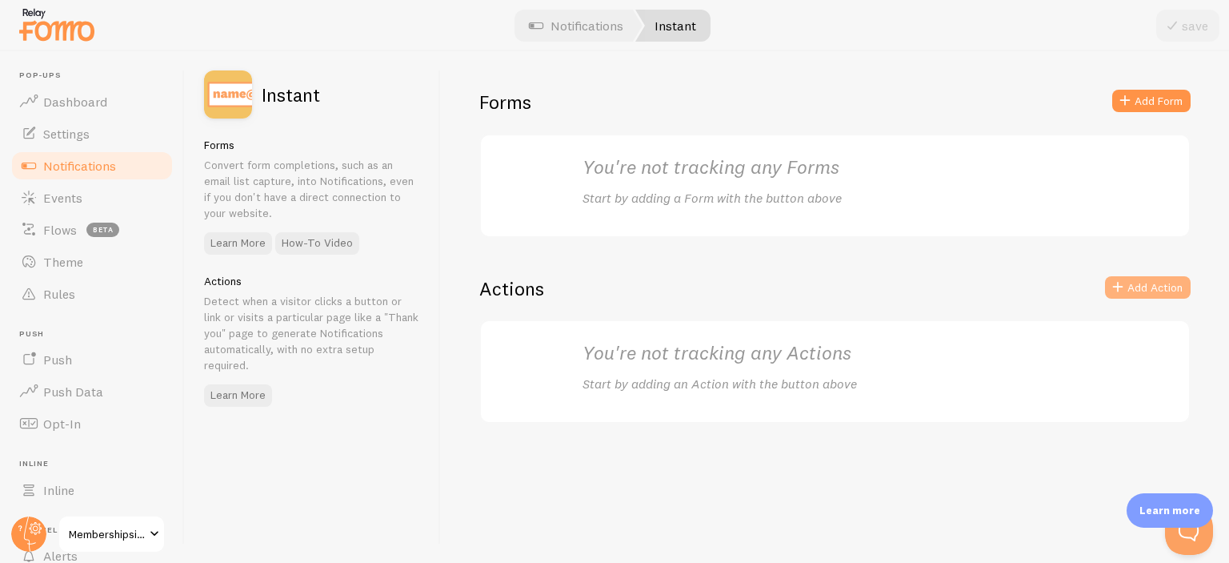
click at [1154, 286] on button "Add Action" at bounding box center [1148, 287] width 86 height 22
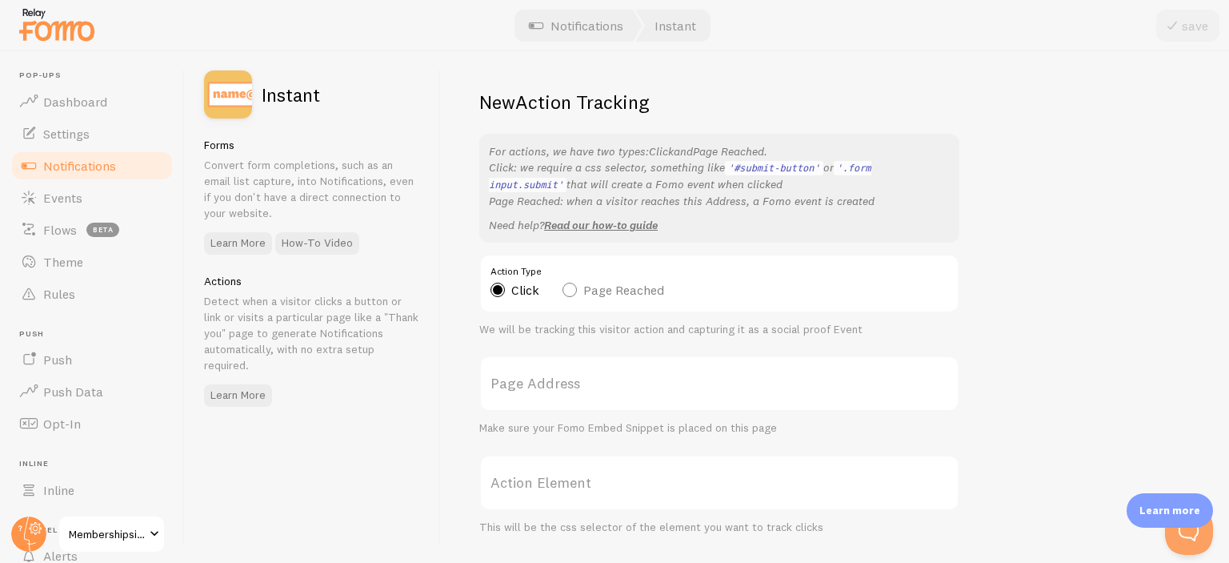
scroll to position [46, 0]
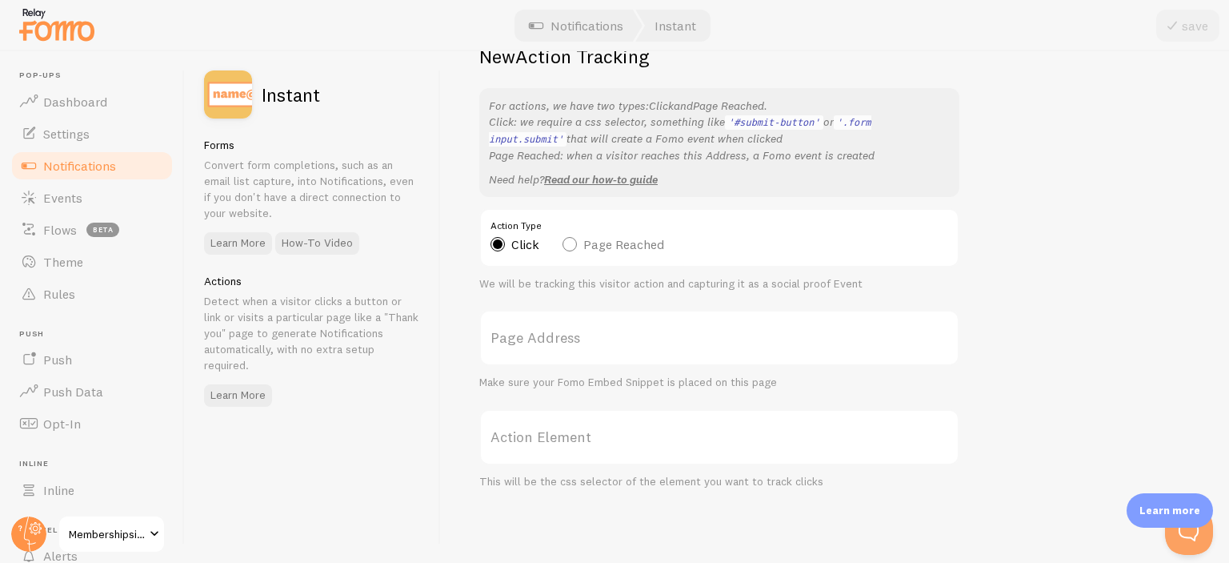
click at [603, 242] on label "Page Reached" at bounding box center [614, 244] width 102 height 14
click at [576, 210] on input "Page Reached" at bounding box center [570, 204] width 14 height 14
radio input "true"
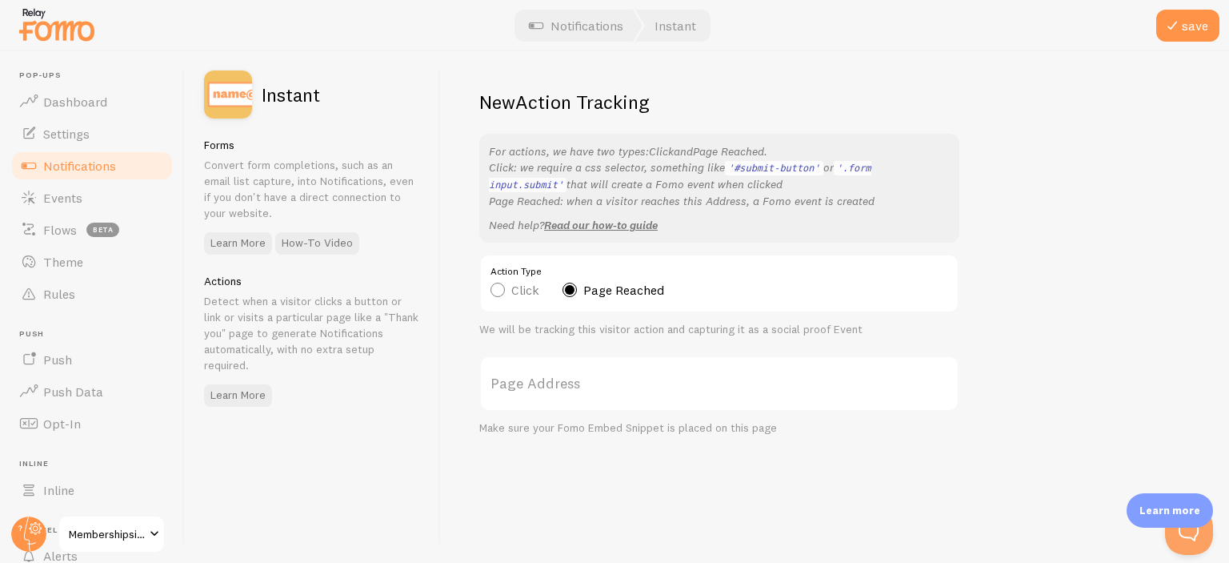
click at [520, 286] on label "Click" at bounding box center [515, 289] width 49 height 14
click at [504, 256] on input "Click" at bounding box center [498, 249] width 14 height 14
radio input "true"
radio input "false"
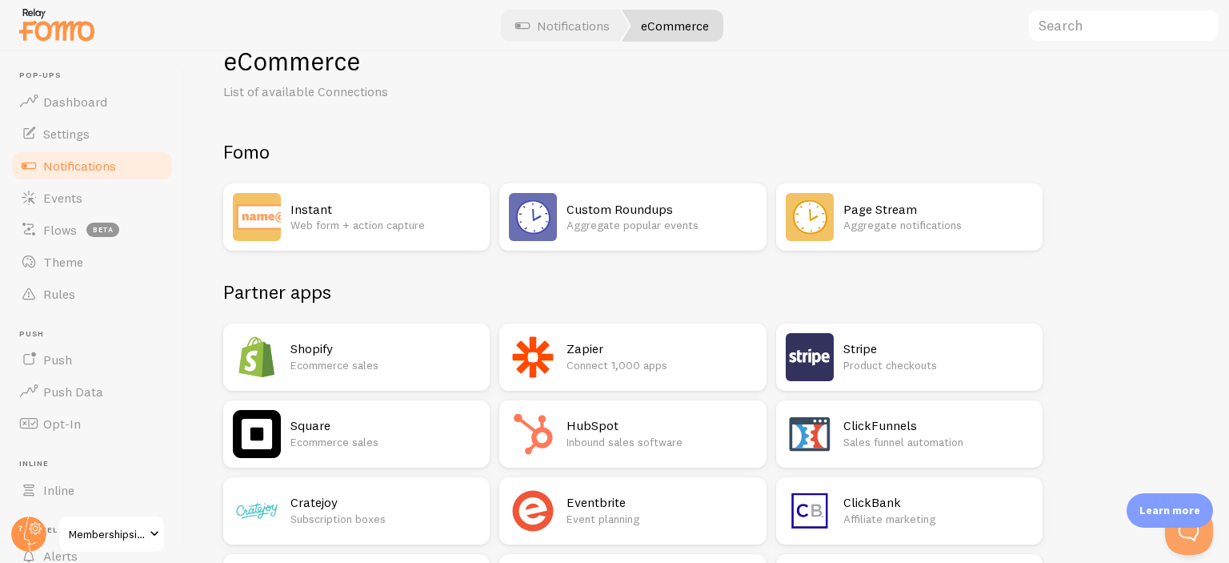
scroll to position [93, 0]
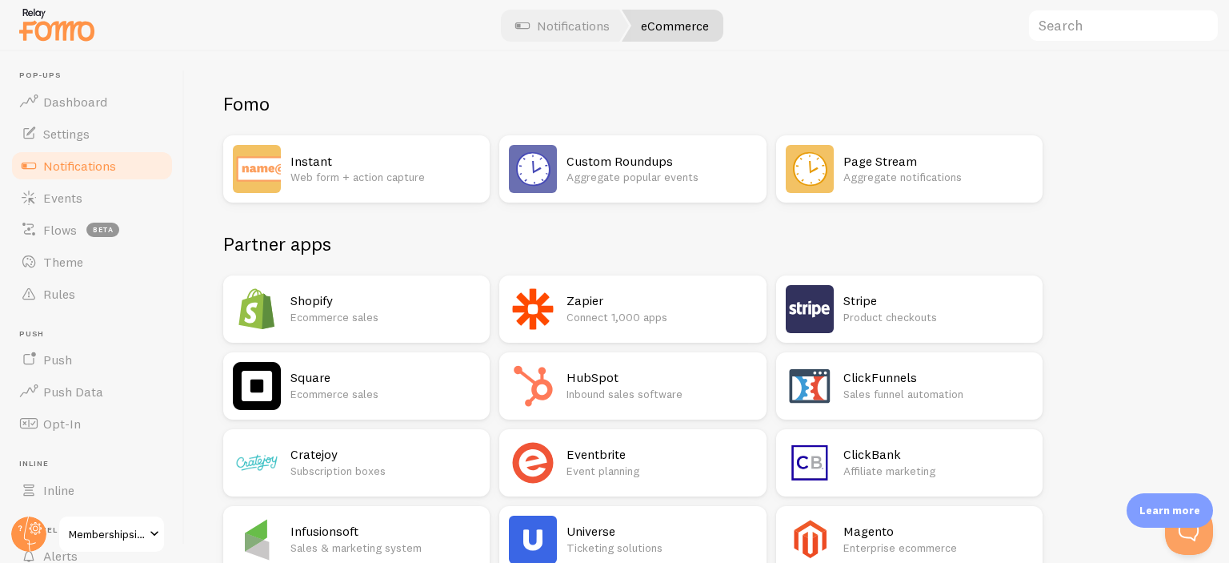
click at [439, 307] on h2 "Shopify" at bounding box center [385, 300] width 190 height 17
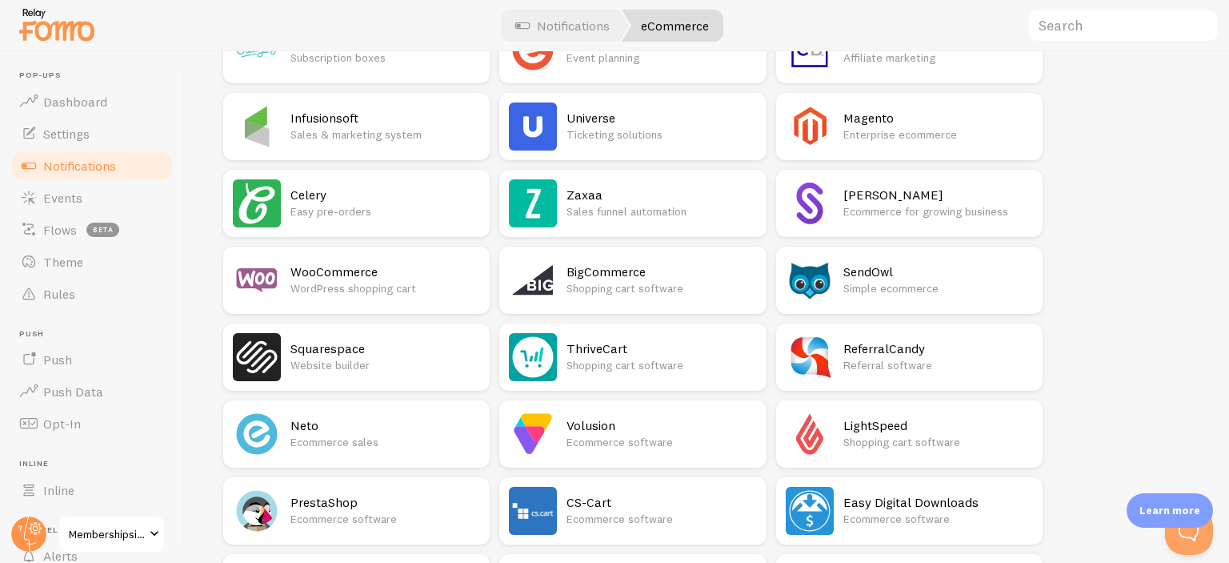
scroll to position [507, 0]
click at [340, 263] on h2 "WooCommerce" at bounding box center [385, 270] width 190 height 17
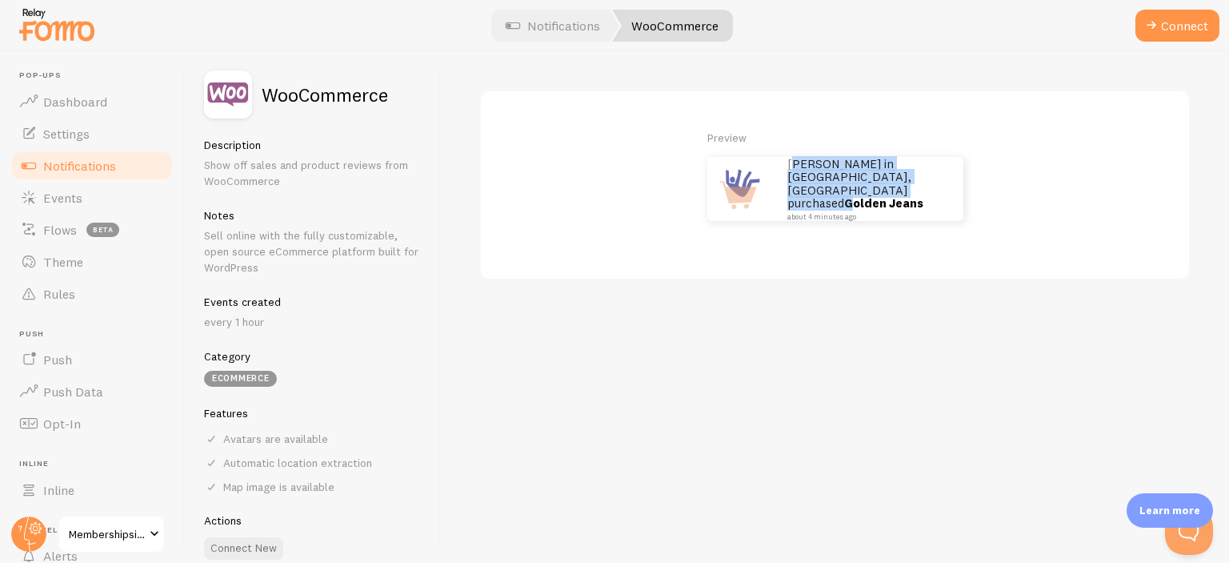
drag, startPoint x: 792, startPoint y: 183, endPoint x: 859, endPoint y: 194, distance: 68.1
click at [859, 194] on p "John in San Francisco, US purchased Golden Jeans about 4 minutes ago" at bounding box center [867, 189] width 160 height 63
click at [859, 213] on small "about 4 minutes ago" at bounding box center [864, 217] width 155 height 8
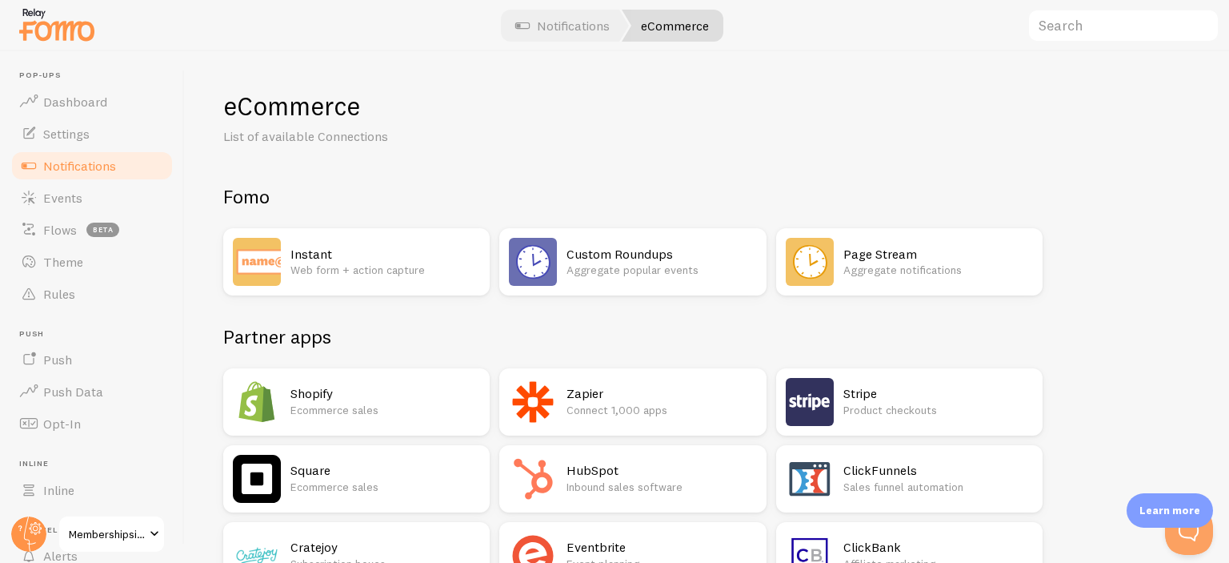
drag, startPoint x: 240, startPoint y: 108, endPoint x: 440, endPoint y: 206, distance: 222.6
click at [503, 342] on h2 "Partner apps" at bounding box center [632, 336] width 819 height 25
